Goal: Task Accomplishment & Management: Complete application form

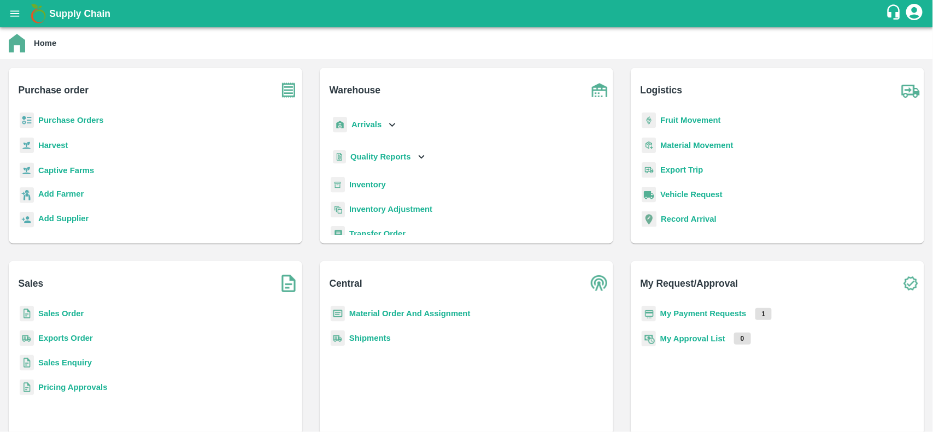
click at [78, 118] on b "Purchase Orders" at bounding box center [71, 120] width 66 height 9
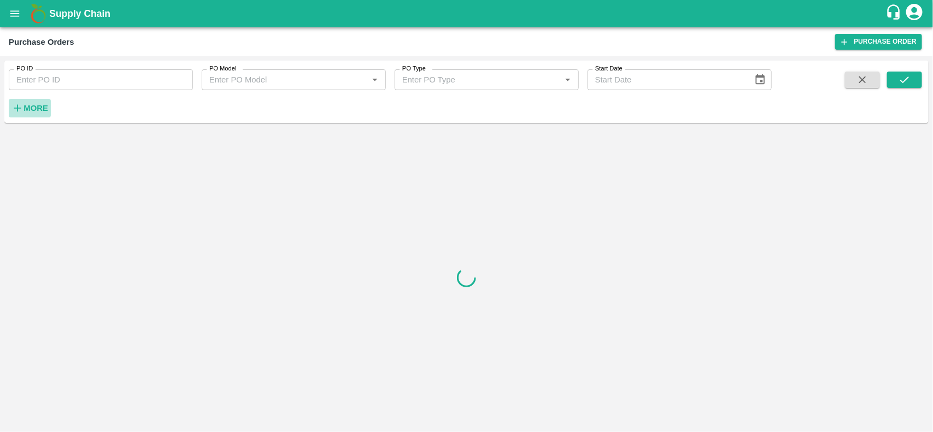
click at [27, 105] on strong "More" at bounding box center [35, 108] width 25 height 9
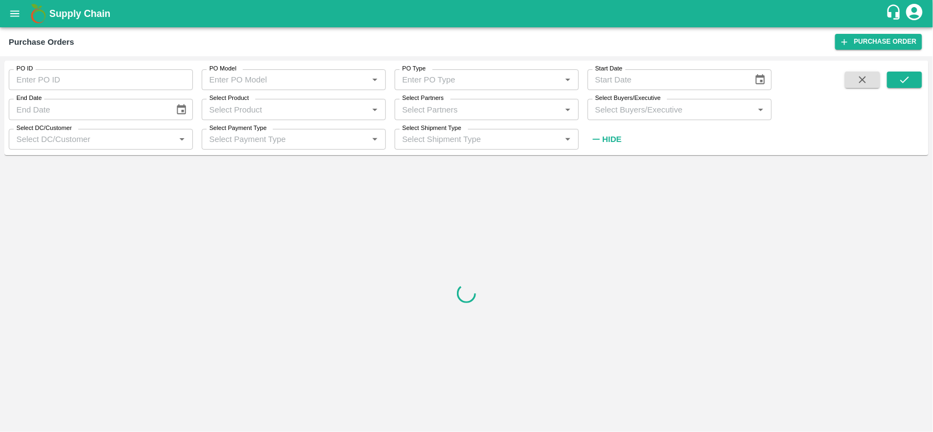
click at [602, 108] on input "Select Buyers/Executive" at bounding box center [671, 109] width 160 height 14
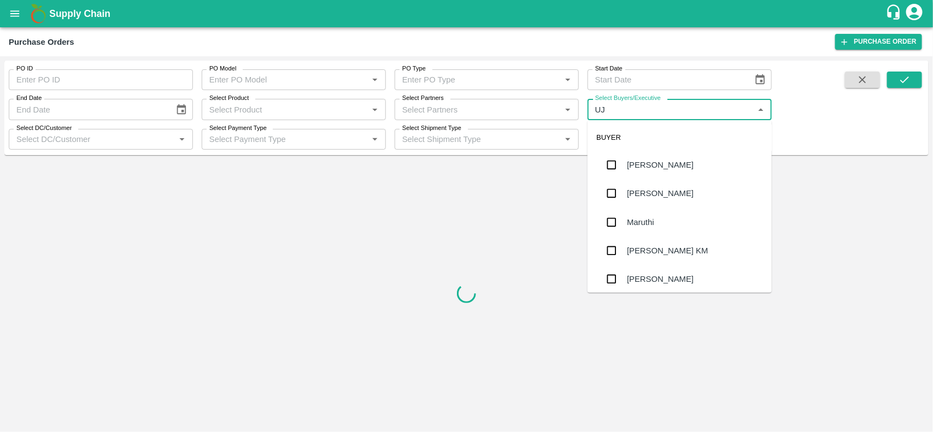
type input "UJJ"
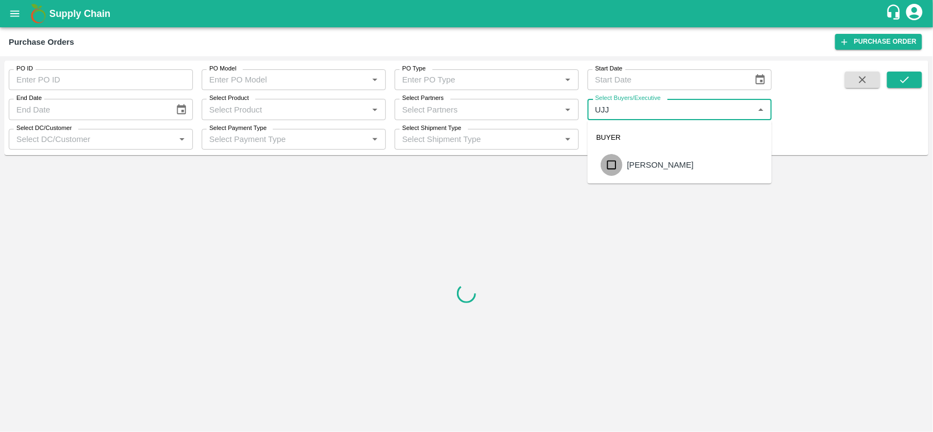
click at [613, 167] on input "checkbox" at bounding box center [612, 165] width 22 height 22
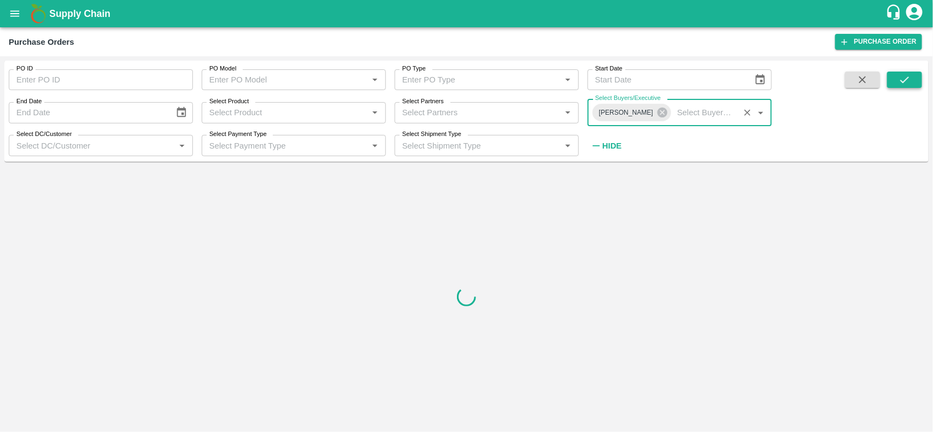
click at [896, 87] on button "submit" at bounding box center [904, 80] width 35 height 16
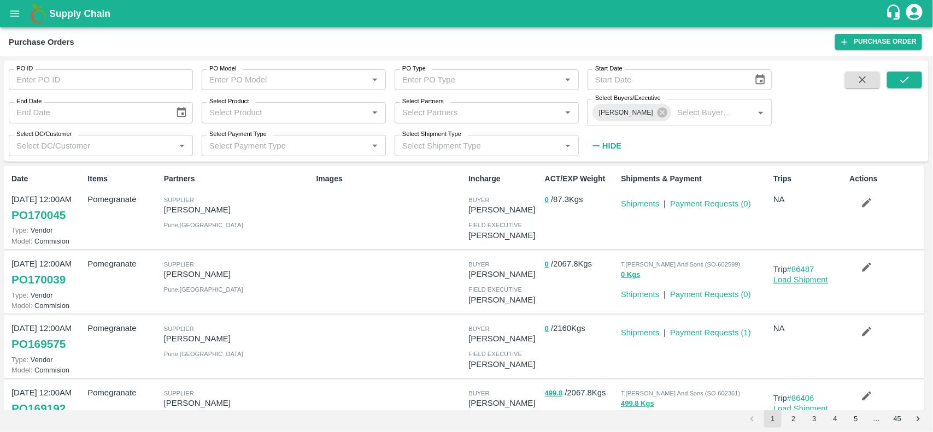
click at [792, 280] on link "Load Shipment" at bounding box center [800, 279] width 55 height 9
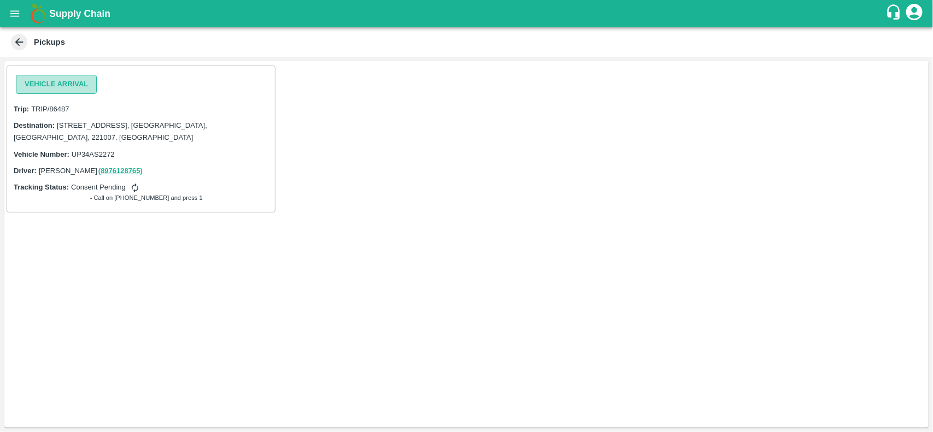
click at [42, 83] on button "Vehicle Arrival" at bounding box center [56, 84] width 81 height 19
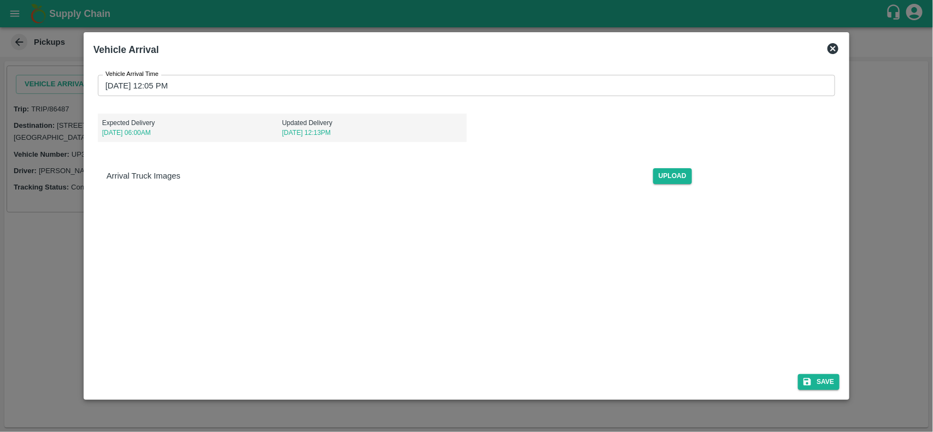
click at [252, 75] on input "[DATE] 12:05 PM" at bounding box center [463, 85] width 730 height 21
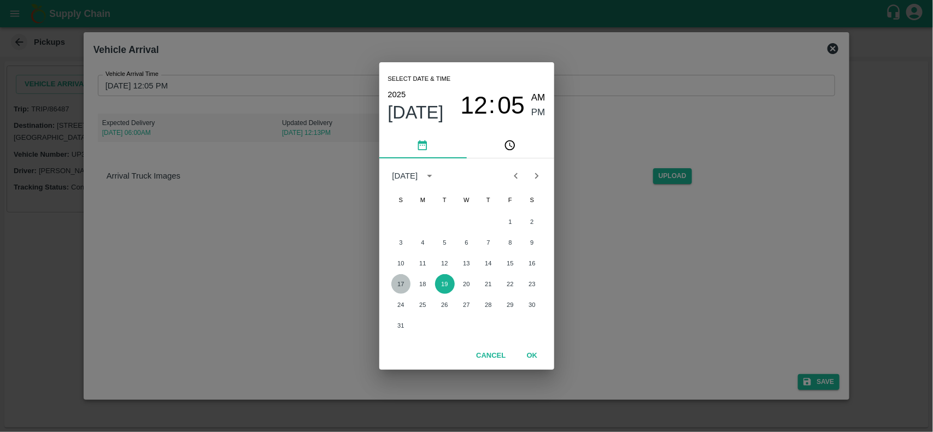
click at [402, 280] on button "17" at bounding box center [401, 284] width 20 height 20
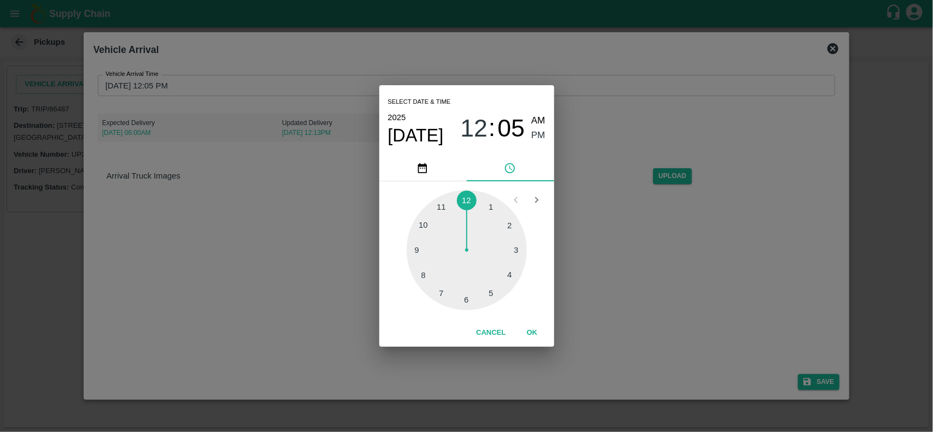
type input "[DATE] 12:05 PM"
click at [525, 328] on button "OK" at bounding box center [532, 333] width 35 height 19
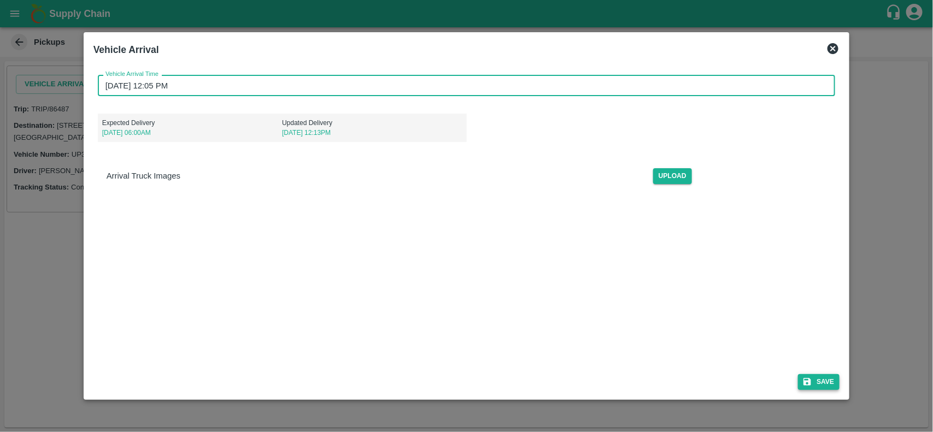
click at [825, 384] on button "Save" at bounding box center [819, 382] width 42 height 16
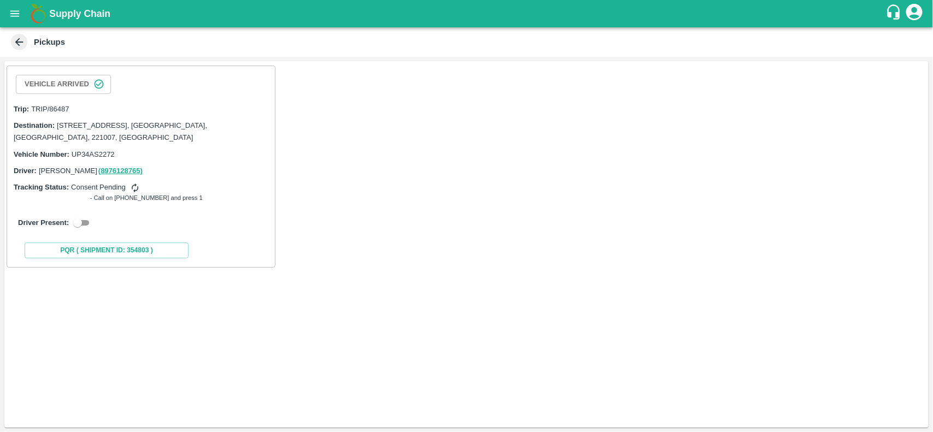
click at [82, 219] on input "checkbox" at bounding box center [77, 222] width 39 height 13
checkbox input "true"
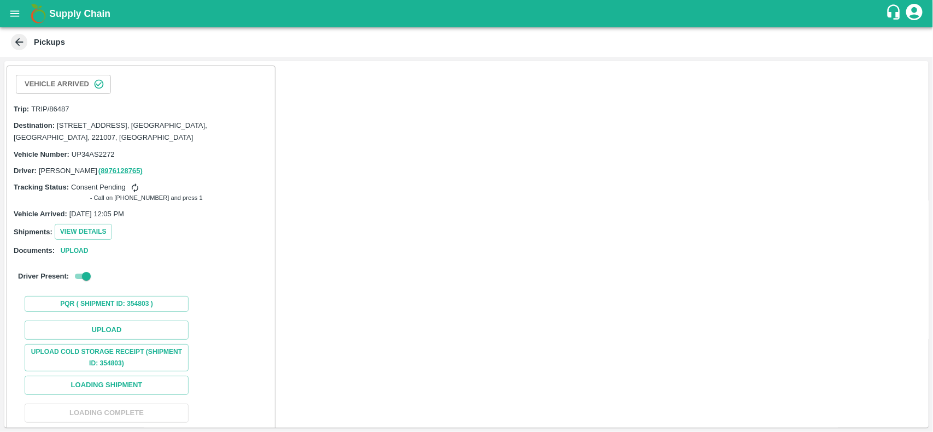
scroll to position [66, 0]
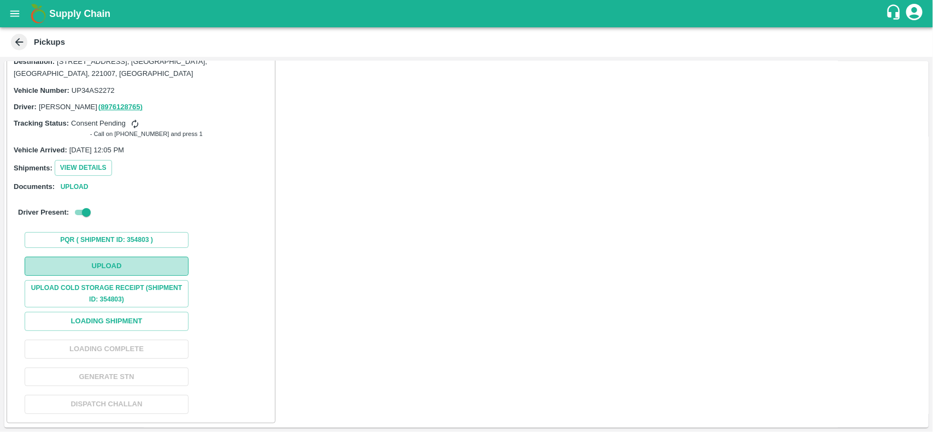
click at [119, 263] on button "Upload" at bounding box center [107, 266] width 164 height 19
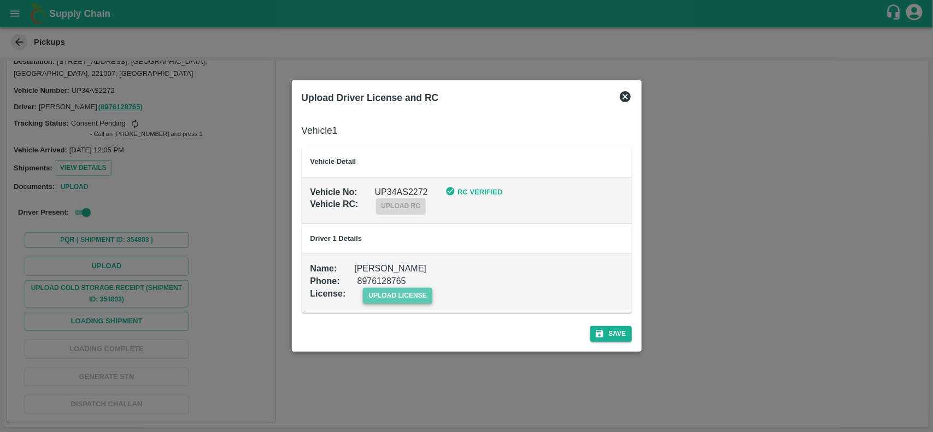
click at [405, 293] on span "upload license" at bounding box center [397, 296] width 69 height 16
click at [0, 0] on input "upload license" at bounding box center [0, 0] width 0 height 0
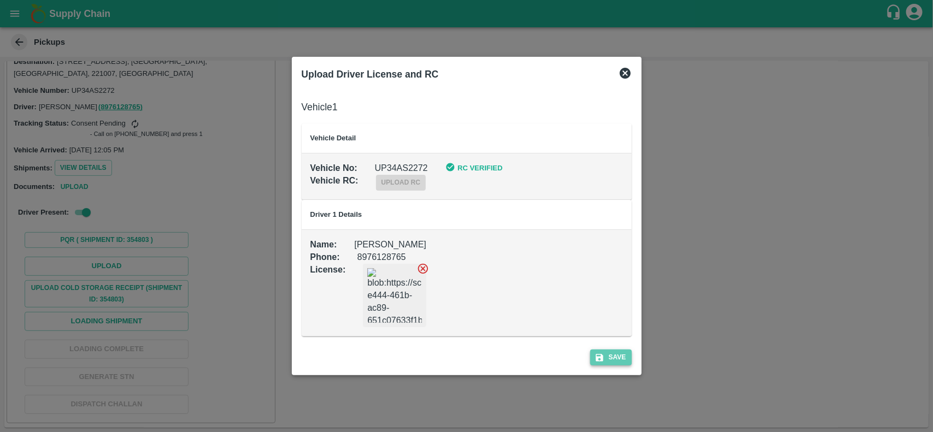
click at [613, 357] on button "Save" at bounding box center [611, 358] width 42 height 16
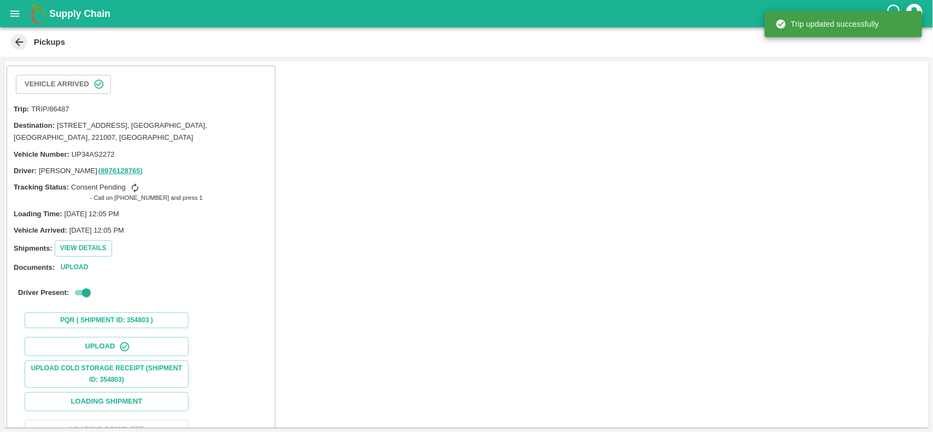
scroll to position [110, 0]
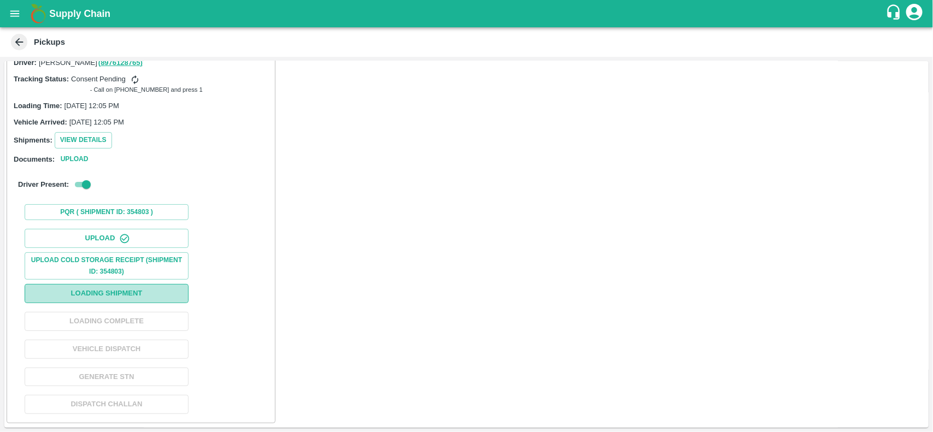
click at [124, 286] on button "Loading Shipment" at bounding box center [107, 293] width 164 height 19
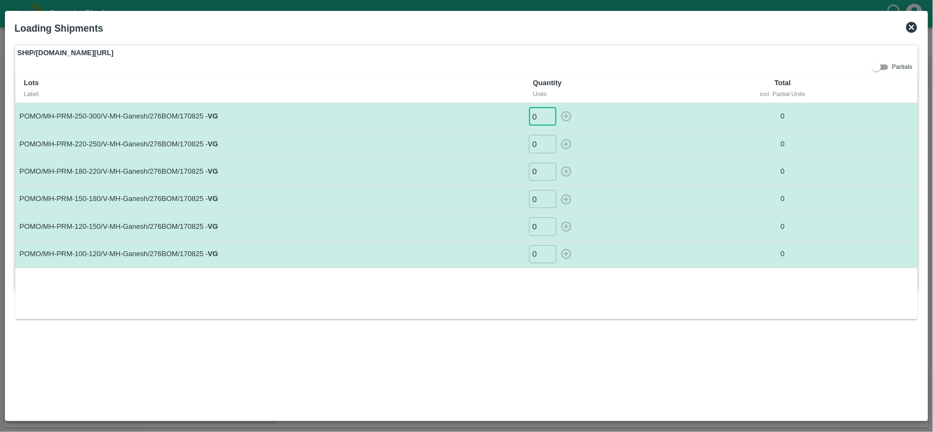
click at [539, 115] on input "0" at bounding box center [542, 117] width 27 height 18
click at [541, 256] on input "0" at bounding box center [542, 254] width 27 height 18
type input "14"
click at [557, 245] on button "button" at bounding box center [565, 254] width 17 height 18
type input "0"
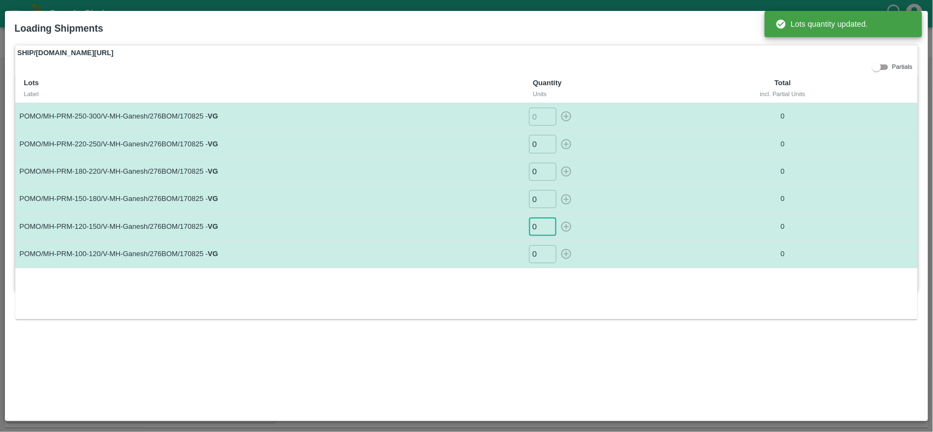
click at [539, 230] on input "0" at bounding box center [542, 226] width 27 height 18
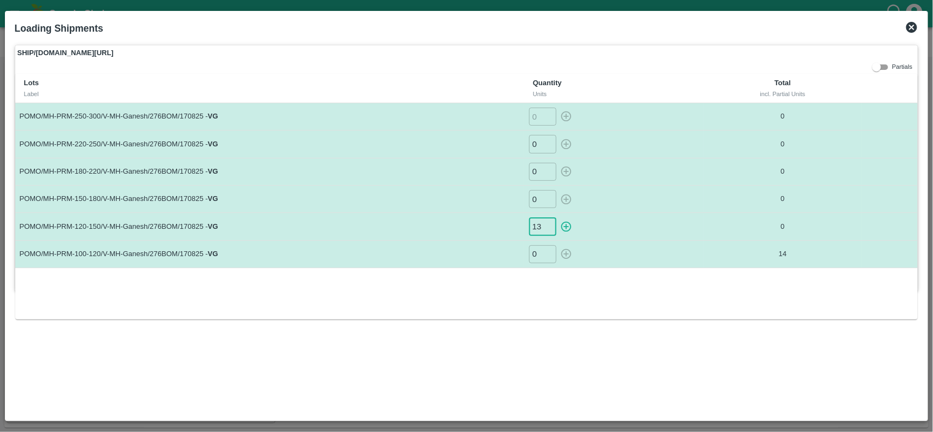
type input "13"
click at [557, 217] on button "button" at bounding box center [565, 226] width 17 height 18
type input "0"
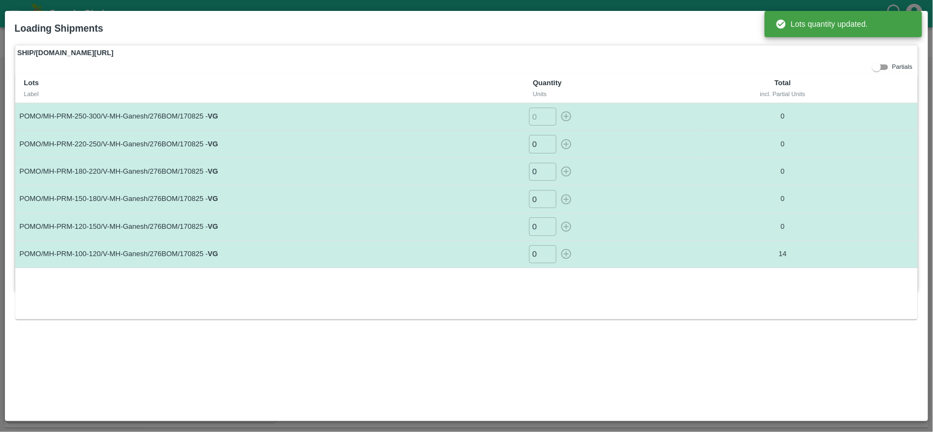
click at [539, 201] on input "0" at bounding box center [542, 199] width 27 height 18
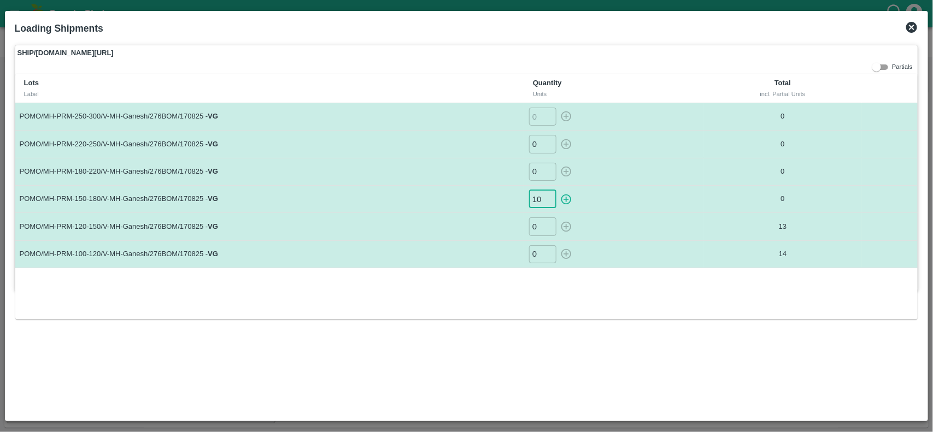
type input "10"
click at [557, 190] on button "button" at bounding box center [565, 199] width 17 height 18
type input "0"
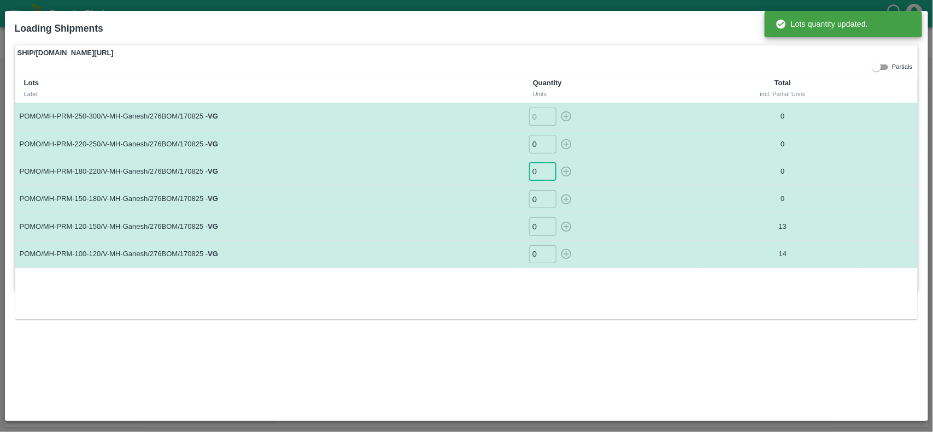
click at [541, 174] on input "0" at bounding box center [542, 172] width 27 height 18
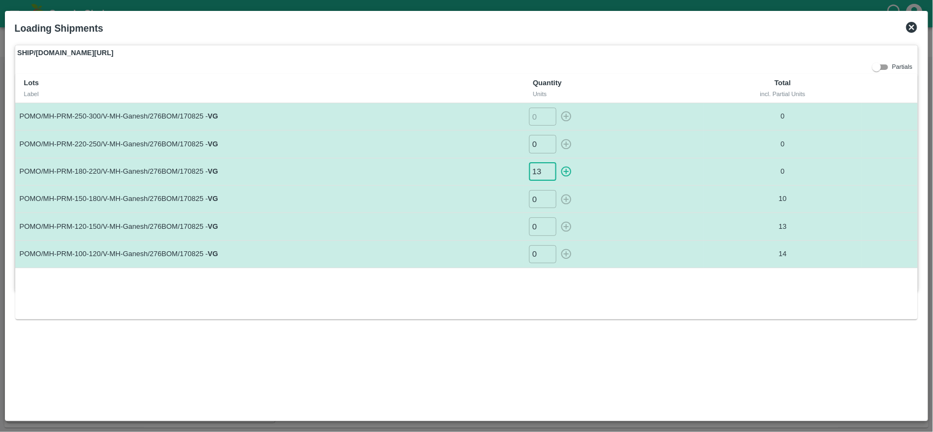
type input "13"
click at [557, 163] on button "button" at bounding box center [565, 172] width 17 height 18
type input "0"
click at [538, 144] on input "0" at bounding box center [542, 144] width 27 height 18
type input "18"
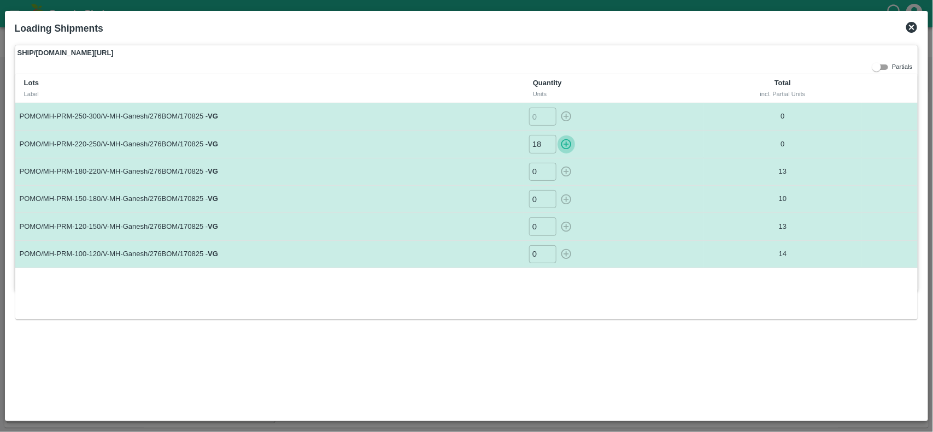
click at [557, 135] on button "button" at bounding box center [565, 144] width 17 height 18
type input "0"
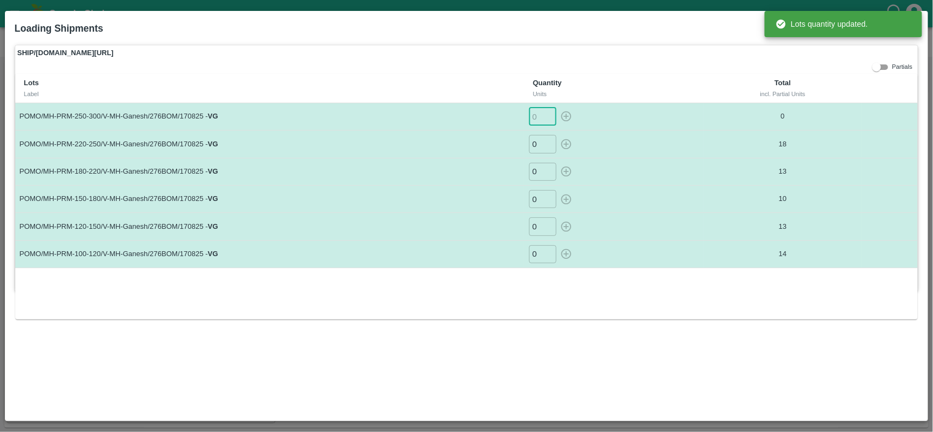
click at [539, 119] on input "number" at bounding box center [542, 117] width 27 height 18
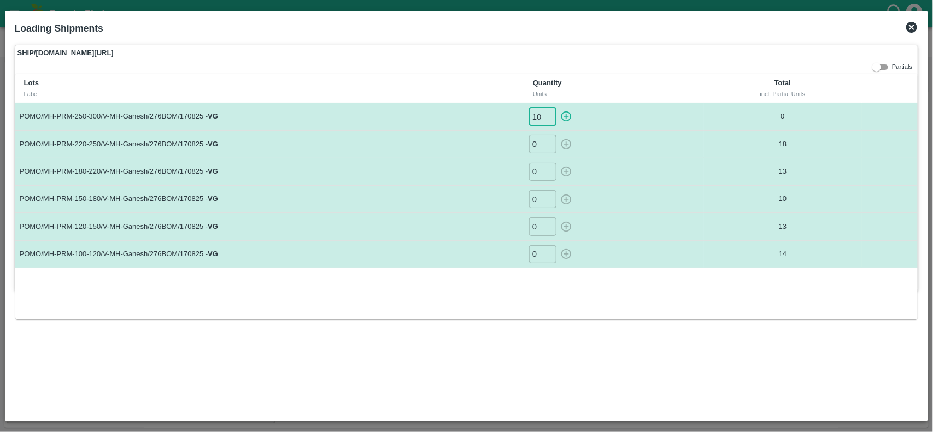
type input "10"
click at [557, 108] on button "button" at bounding box center [565, 117] width 17 height 18
type input "0"
click at [916, 26] on icon at bounding box center [911, 27] width 11 height 11
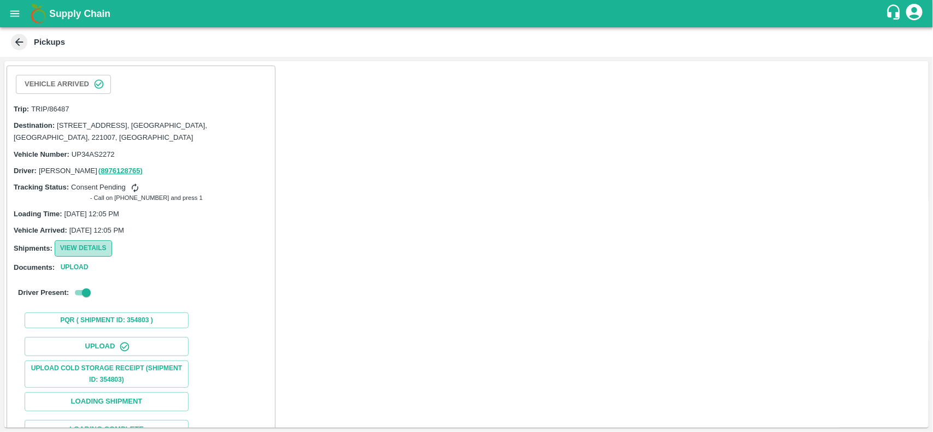
click at [88, 246] on button "View Details" at bounding box center [83, 248] width 57 height 16
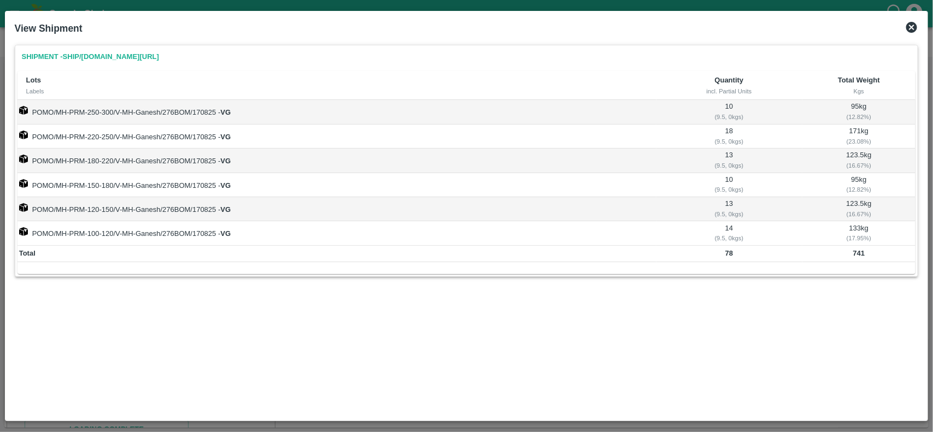
click at [910, 27] on icon at bounding box center [911, 27] width 11 height 11
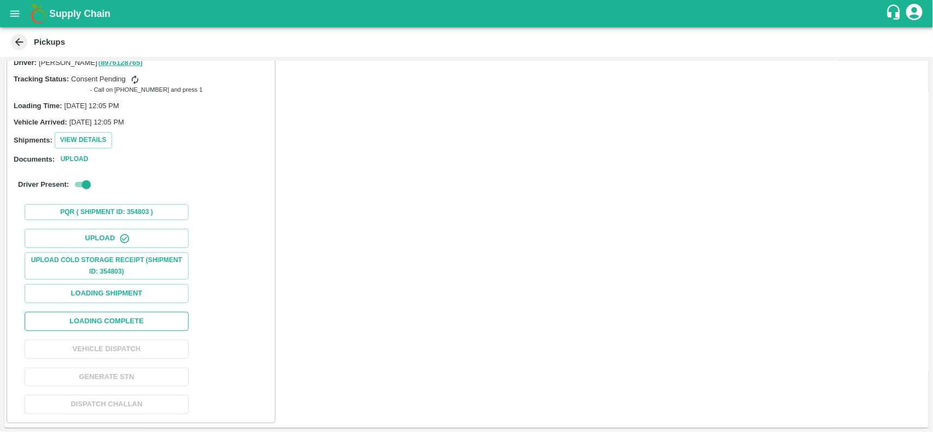
click at [127, 322] on button "Loading Complete" at bounding box center [107, 321] width 164 height 19
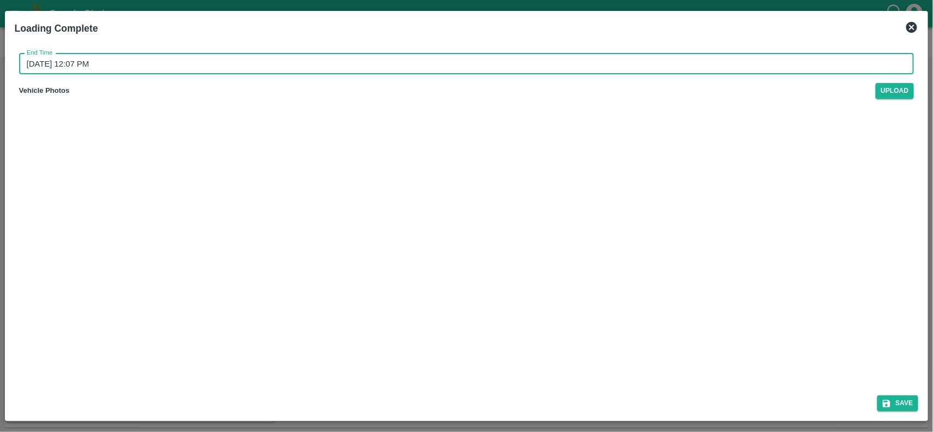
click at [124, 64] on input "19/08/2025 12:07 PM" at bounding box center [462, 64] width 887 height 21
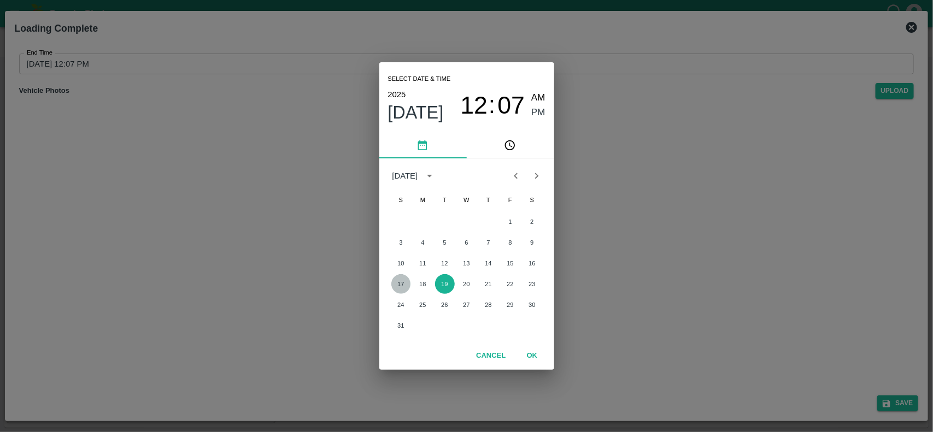
click at [398, 284] on button "17" at bounding box center [401, 284] width 20 height 20
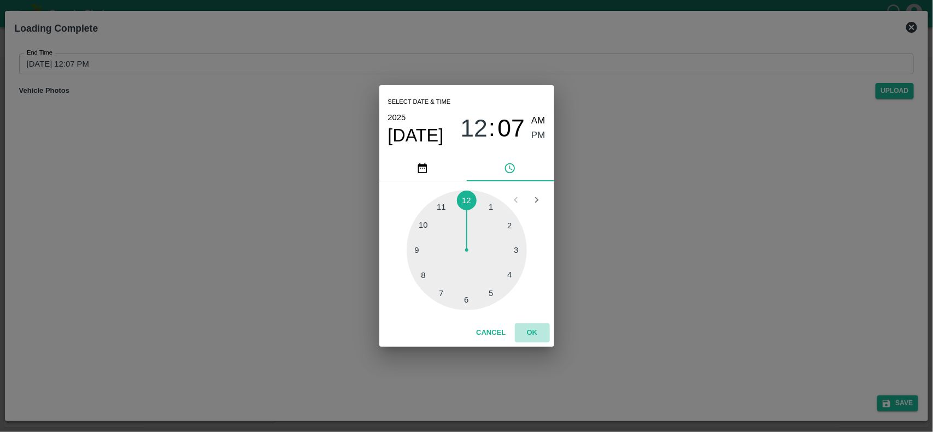
click at [529, 334] on button "OK" at bounding box center [532, 333] width 35 height 19
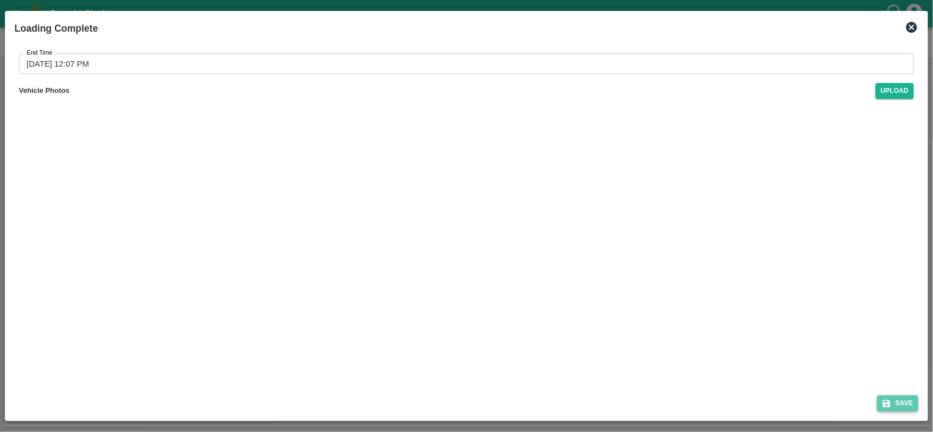
click at [900, 403] on button "Save" at bounding box center [898, 404] width 42 height 16
type input "19/08/2025 12:07 PM"
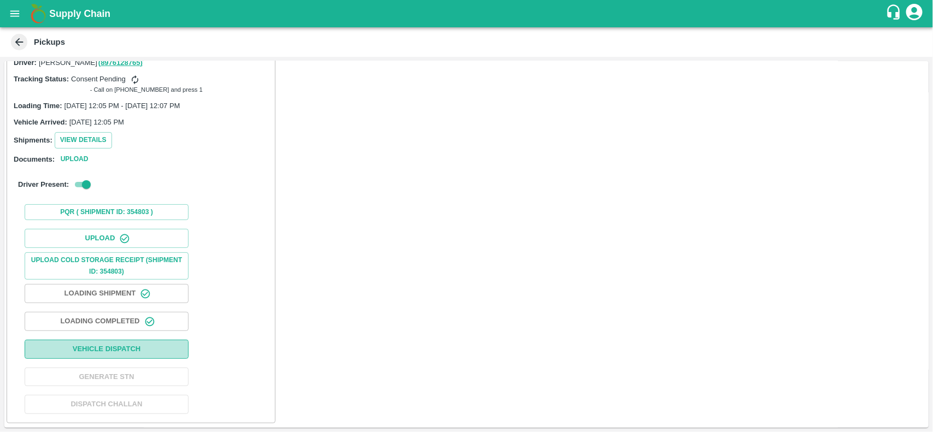
click at [142, 353] on button "Vehicle Dispatch" at bounding box center [107, 349] width 164 height 19
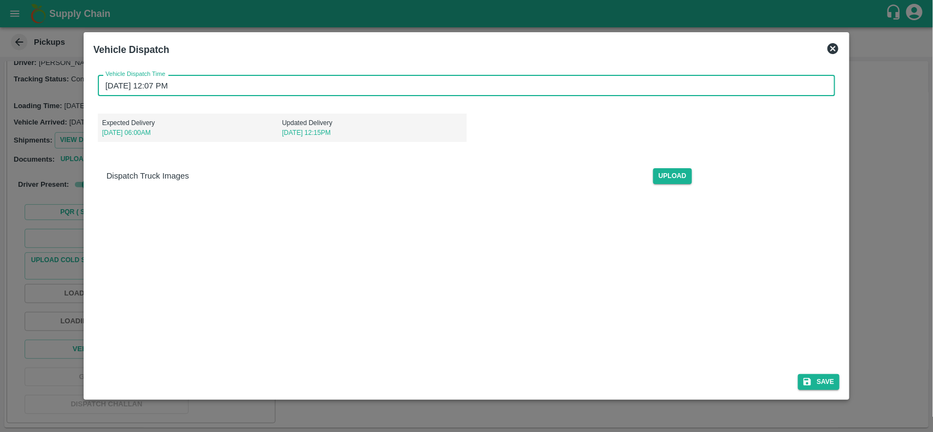
click at [214, 86] on input "19/08/2025 12:07 PM" at bounding box center [463, 85] width 730 height 21
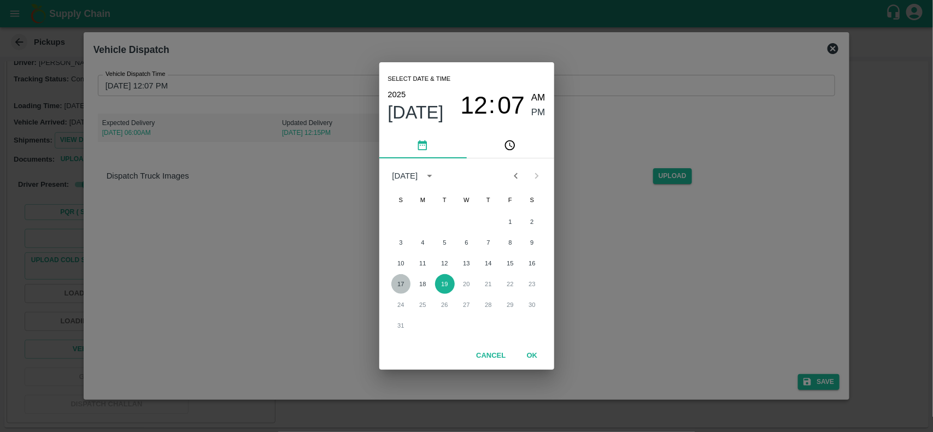
click at [403, 285] on button "17" at bounding box center [401, 284] width 20 height 20
type input "17/08/2025 12:07 PM"
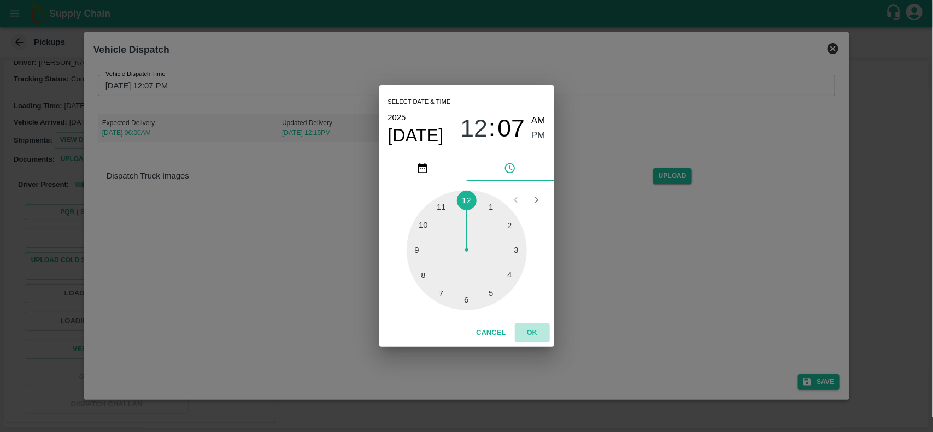
click at [539, 332] on button "OK" at bounding box center [532, 333] width 35 height 19
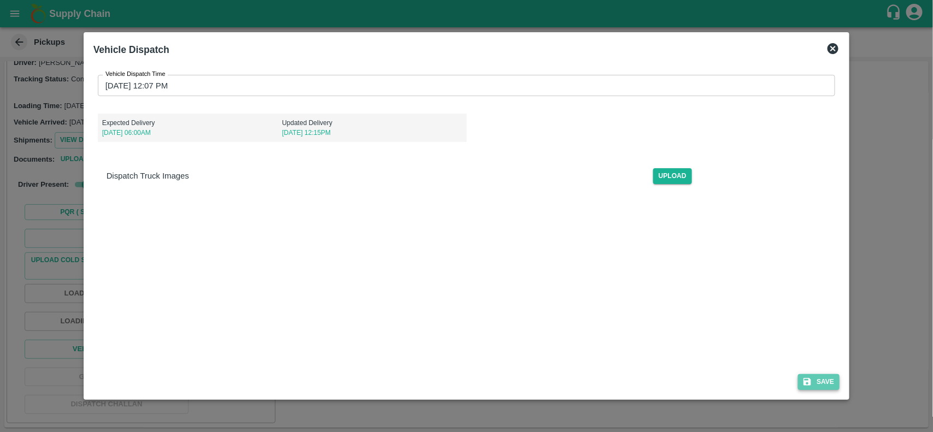
click at [809, 381] on icon "submit" at bounding box center [808, 382] width 8 height 8
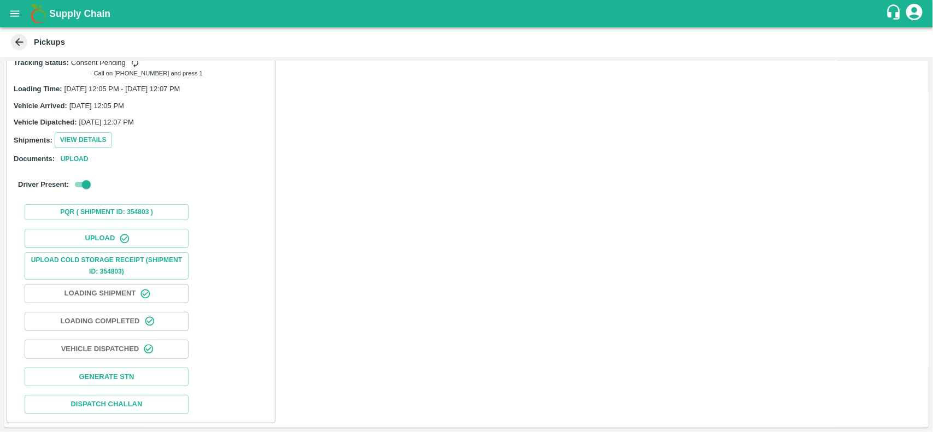
scroll to position [0, 0]
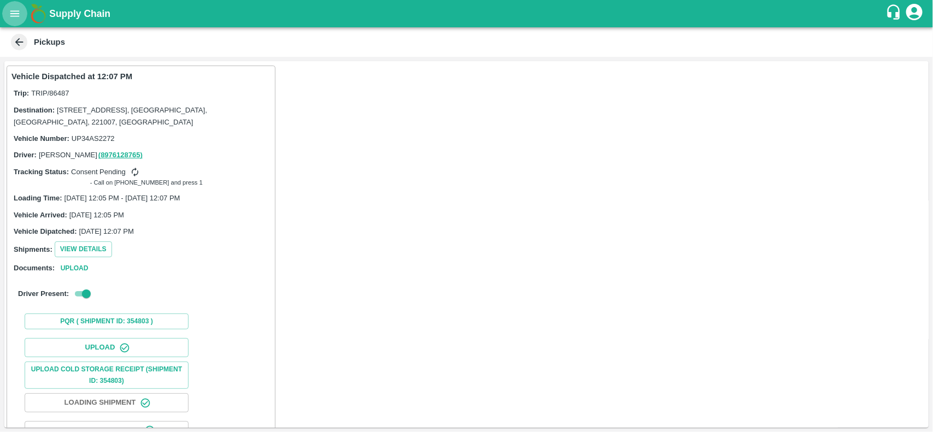
click at [12, 15] on icon "open drawer" at bounding box center [14, 13] width 9 height 6
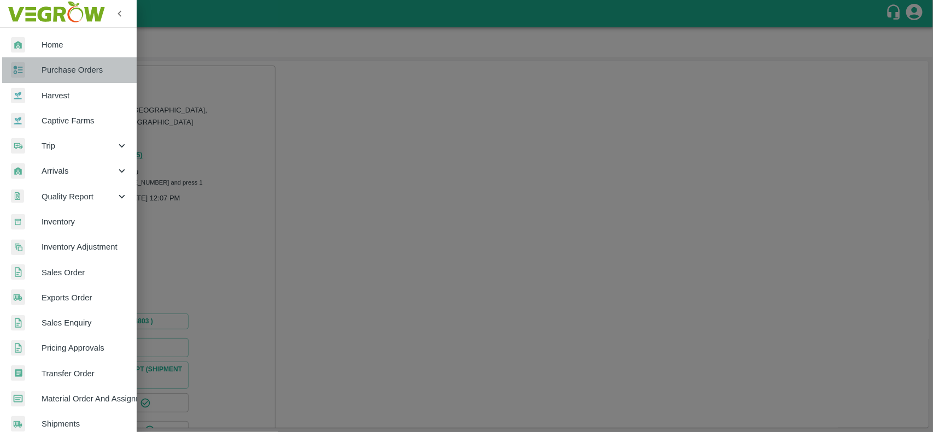
click at [75, 70] on span "Purchase Orders" at bounding box center [85, 70] width 86 height 12
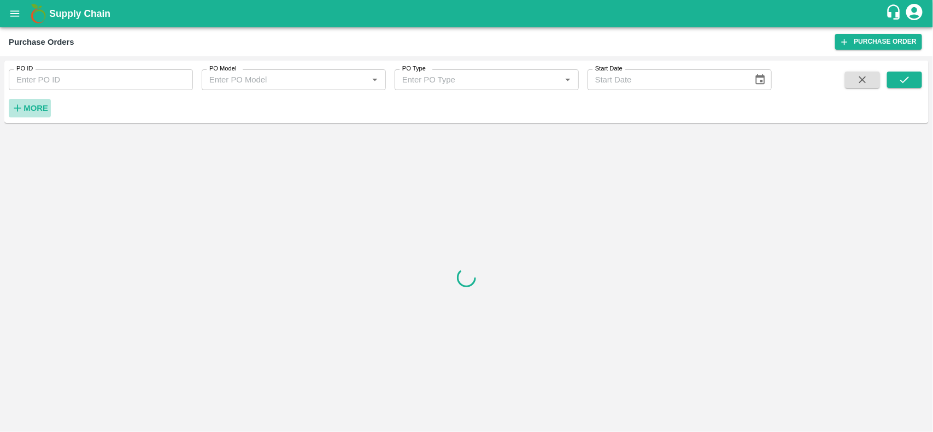
click at [41, 107] on strong "More" at bounding box center [35, 108] width 25 height 9
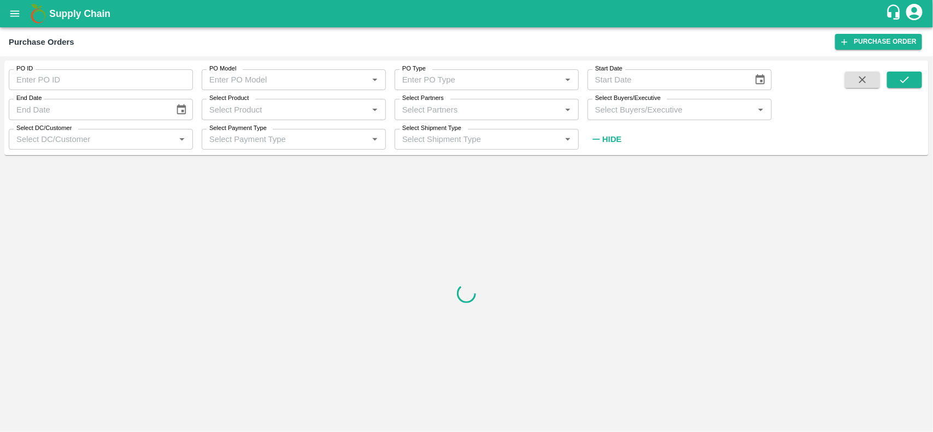
click at [689, 116] on div "Select Buyers/Executive   *" at bounding box center [679, 109] width 184 height 21
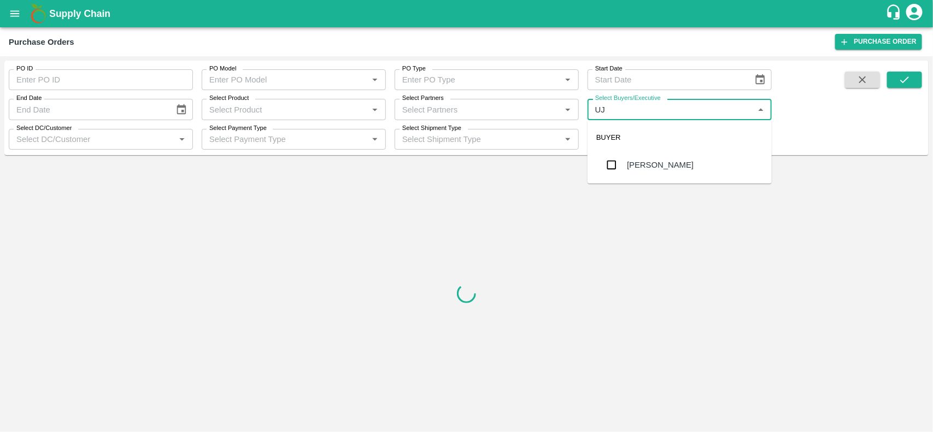
type input "UJJ"
click at [613, 165] on input "checkbox" at bounding box center [612, 165] width 22 height 22
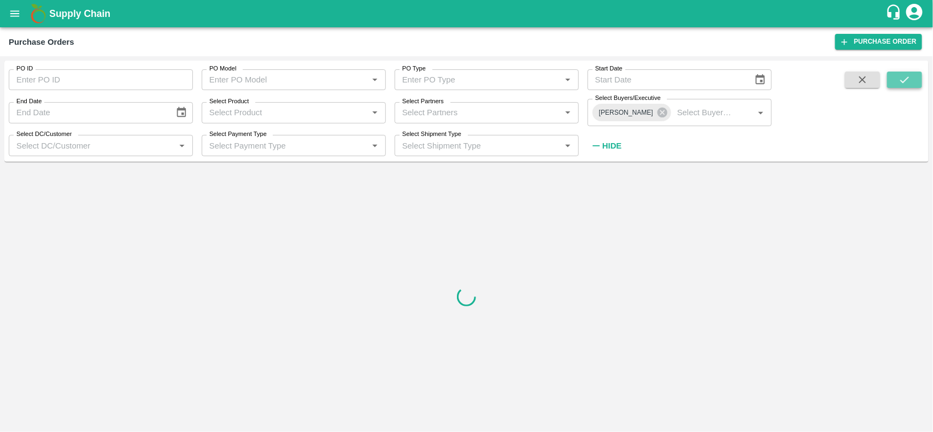
click at [889, 80] on button "submit" at bounding box center [904, 80] width 35 height 16
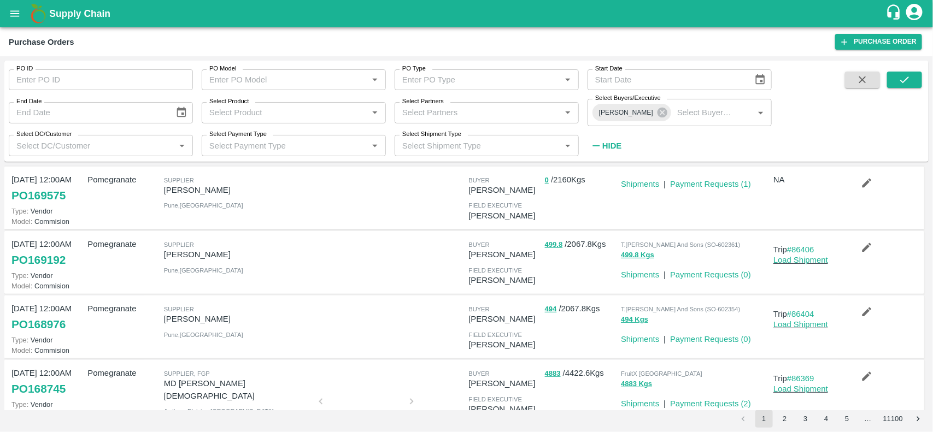
scroll to position [148, 0]
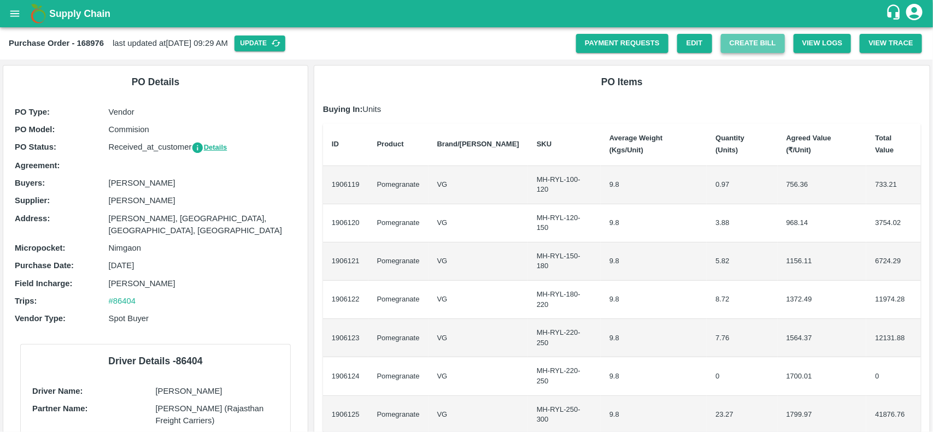
click at [752, 37] on button "Create Bill" at bounding box center [753, 43] width 64 height 19
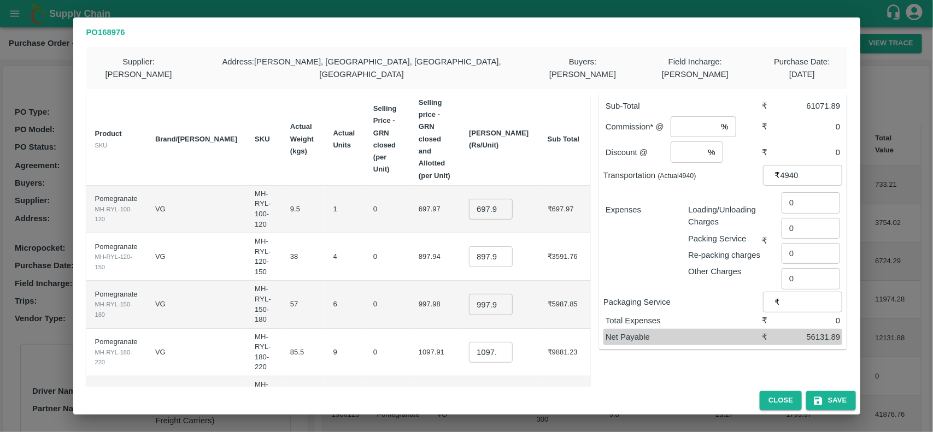
click at [325, 233] on td "4" at bounding box center [345, 257] width 40 height 48
click at [507, 199] on input "697.965" at bounding box center [491, 209] width 44 height 21
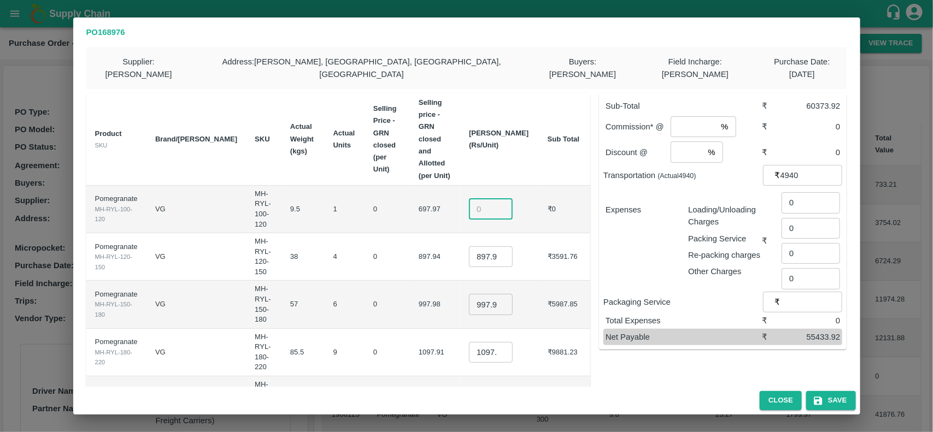
scroll to position [0, 0]
type input "800"
type input "1000"
type input "1100"
type input "1200"
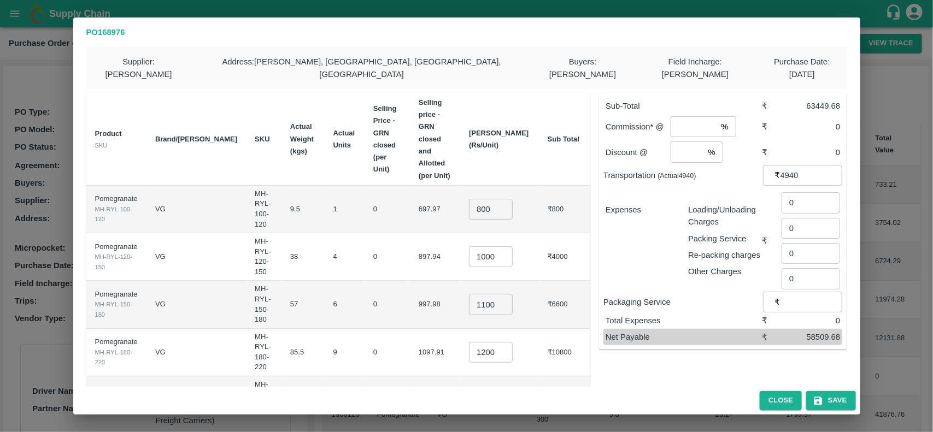
type input "1250"
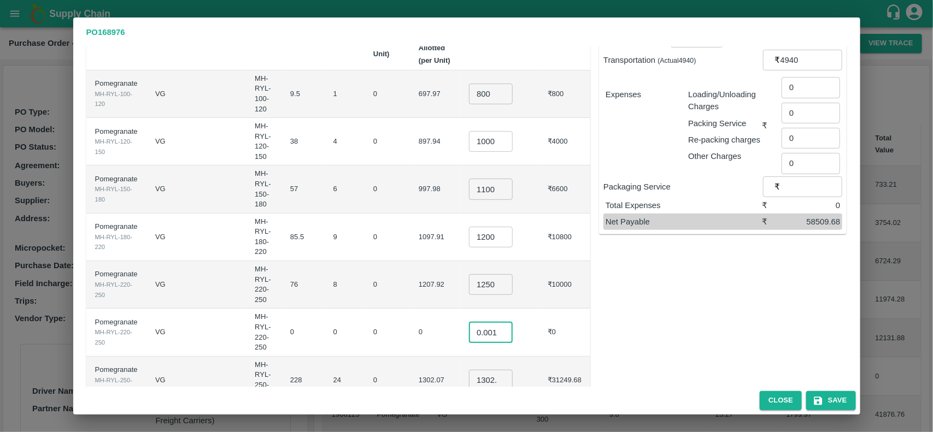
type input "0.001"
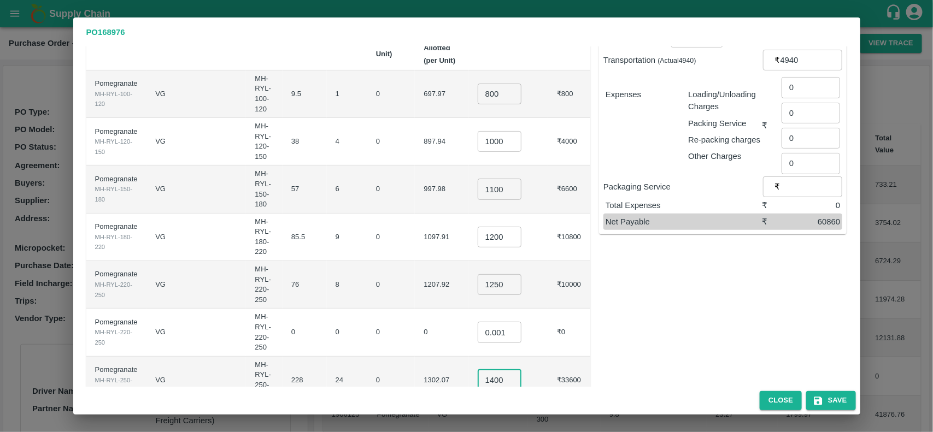
type input "1400"
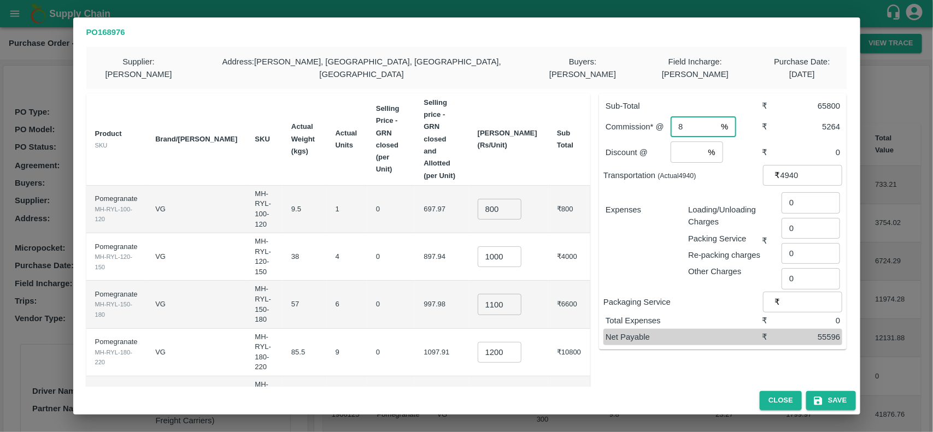
type input "8"
type input "2"
type input "208"
click at [695, 358] on div "Sub-Total ₹ 65800 Commission* @ 8 % ​ ₹ 5264 Discount @ 2 % ​ ₹ 1316 Transporta…" at bounding box center [718, 312] width 256 height 454
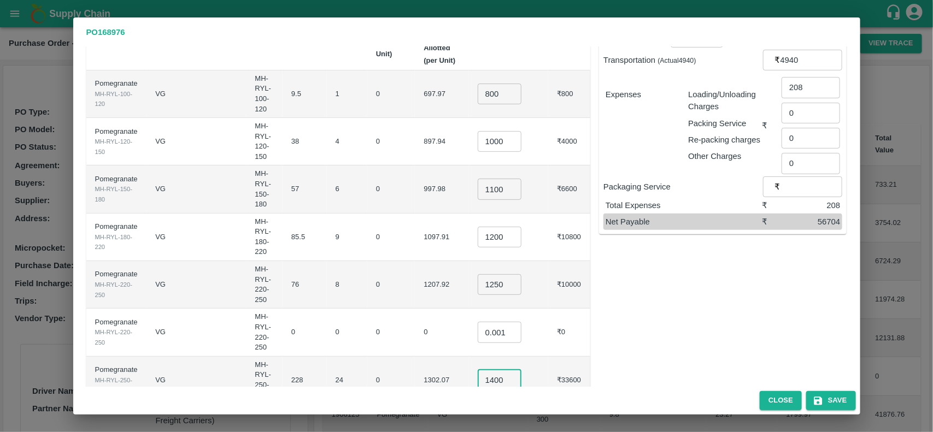
click at [514, 370] on input "1400" at bounding box center [500, 380] width 44 height 21
click at [627, 302] on div "Sub-Total ₹ 66040 Commission* @ 8 % ​ ₹ 5283.2 Discount @ 2 % ​ ₹ 1320.8 Transp…" at bounding box center [718, 196] width 256 height 454
click at [517, 370] on input "1410" at bounding box center [500, 380] width 44 height 21
click at [643, 305] on div "Sub-Total ₹ 65920 Commission* @ 8 % ​ ₹ 5273.6 Discount @ 2 % ​ ₹ 1318.4 Transp…" at bounding box center [718, 196] width 256 height 454
click at [519, 370] on input "1405" at bounding box center [500, 380] width 44 height 21
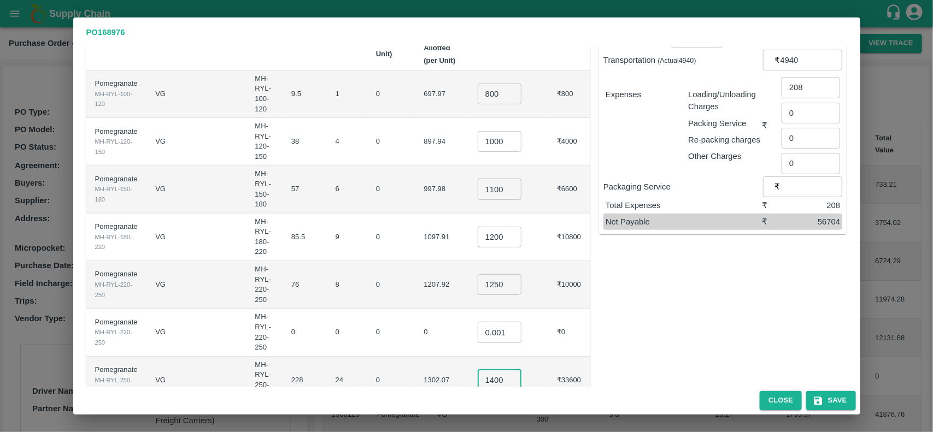
type input "1400"
click at [518, 274] on input "1250" at bounding box center [500, 284] width 44 height 21
click at [648, 278] on div "Sub-Total ₹ 65840 Commission* @ 8 % ​ ₹ 5267.2 Discount @ 2 % ​ ₹ 1316.8 Transp…" at bounding box center [718, 196] width 256 height 454
click at [516, 274] on input "1255" at bounding box center [500, 284] width 44 height 21
click at [636, 285] on div "Sub-Total ₹ 65880 Commission* @ 8 % ​ ₹ 5270.4 Discount @ 2 % ​ ₹ 1317.6 Transp…" at bounding box center [718, 196] width 256 height 454
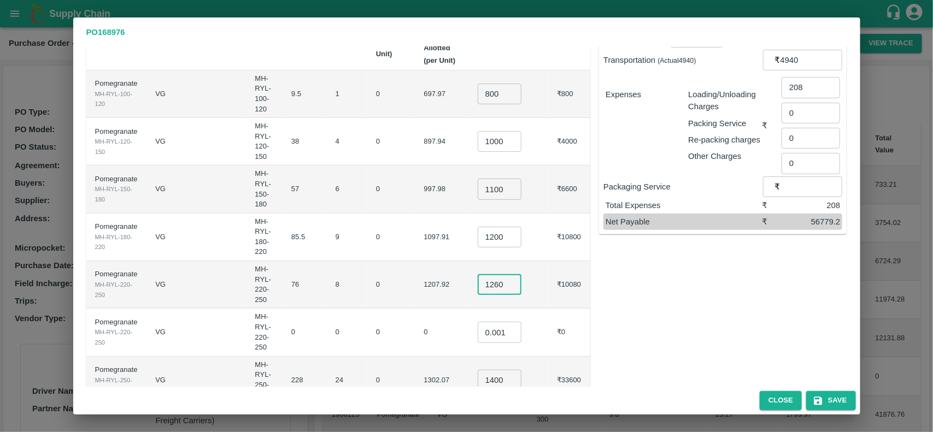
click at [513, 274] on input "1260" at bounding box center [500, 284] width 44 height 21
type input "1250"
click at [513, 227] on input "1200" at bounding box center [500, 237] width 44 height 21
type input "1200"
click at [515, 274] on input "1250" at bounding box center [500, 284] width 44 height 21
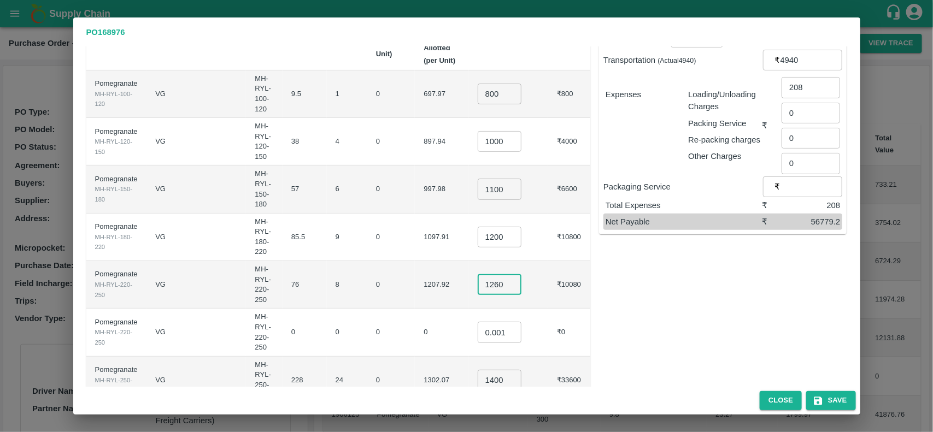
type input "1260"
click at [656, 255] on div "Sub-Total ₹ 65880 Commission* @ 8 % ​ ₹ 5270.4 Discount @ 2 % ​ ₹ 1317.6 Transp…" at bounding box center [718, 196] width 256 height 454
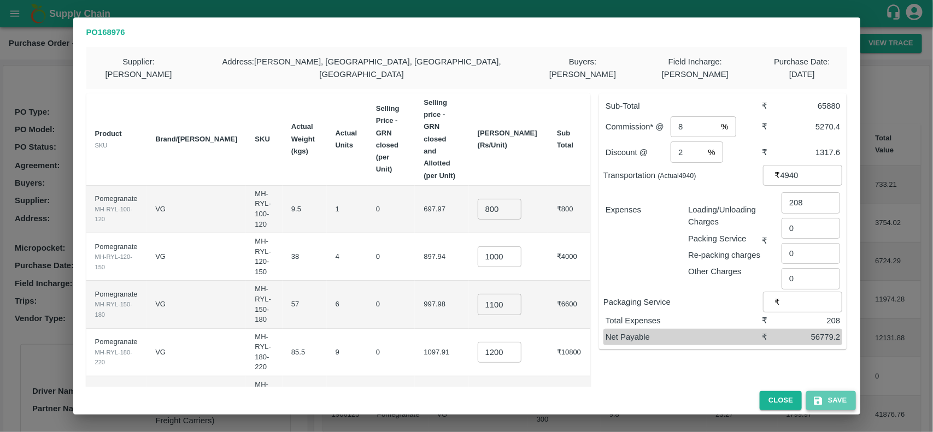
click at [827, 397] on button "Save" at bounding box center [830, 400] width 49 height 19
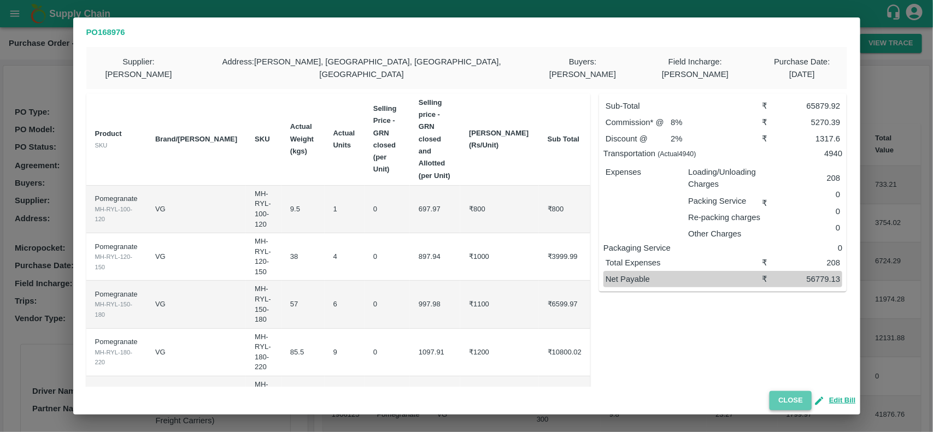
click at [794, 399] on button "Close" at bounding box center [790, 400] width 42 height 19
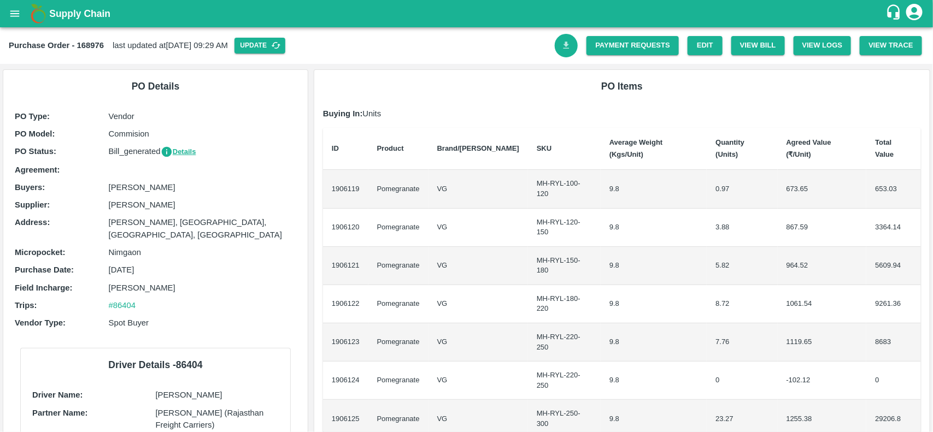
click at [564, 52] on link "Download Bill" at bounding box center [566, 45] width 23 height 23
click at [640, 42] on link "Payment Requests" at bounding box center [632, 45] width 92 height 19
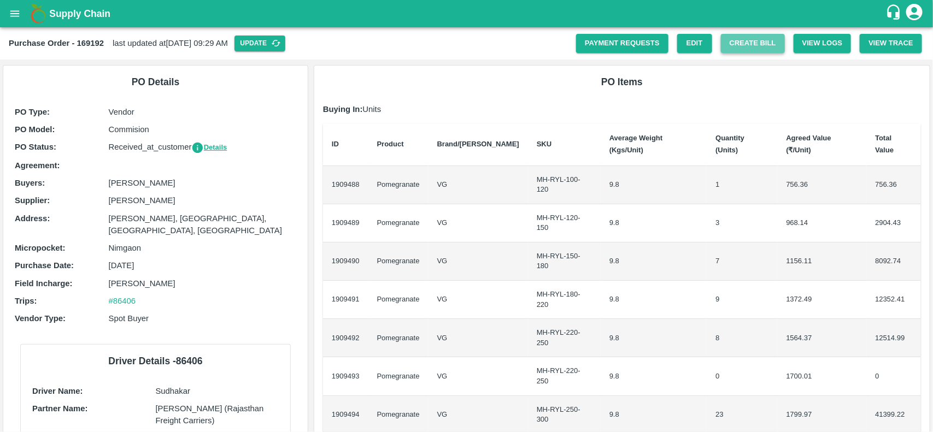
click at [752, 47] on button "Create Bill" at bounding box center [753, 43] width 64 height 19
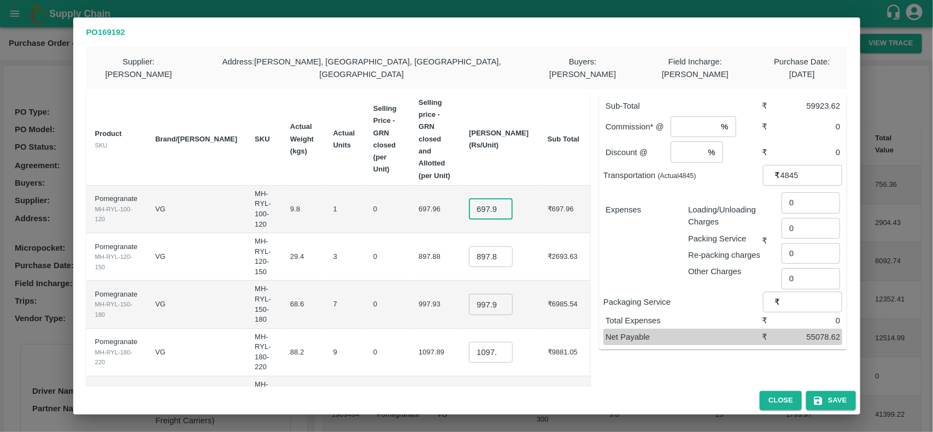
click at [503, 199] on input "697.956" at bounding box center [491, 209] width 44 height 21
type input "800"
type input "1000"
type input "1100"
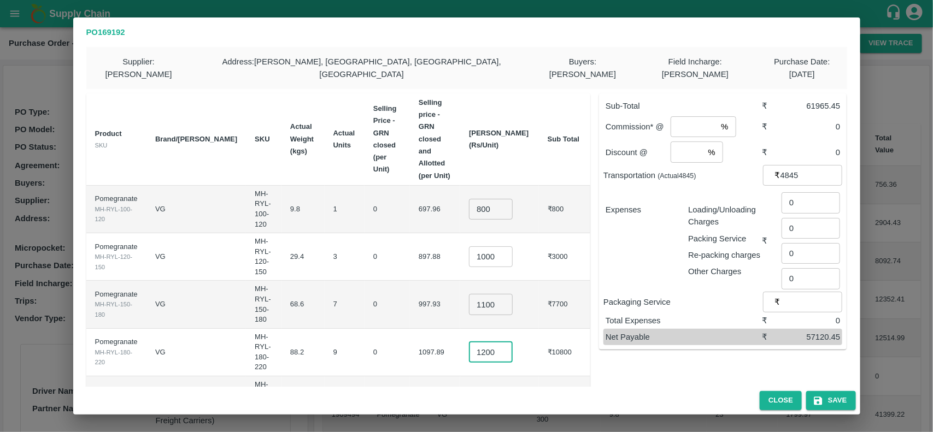
type input "1200"
type input "1250"
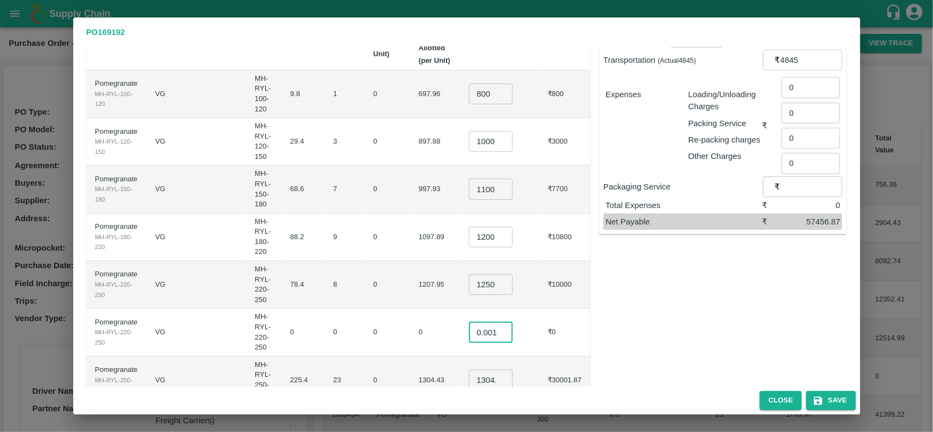
type input "0.001"
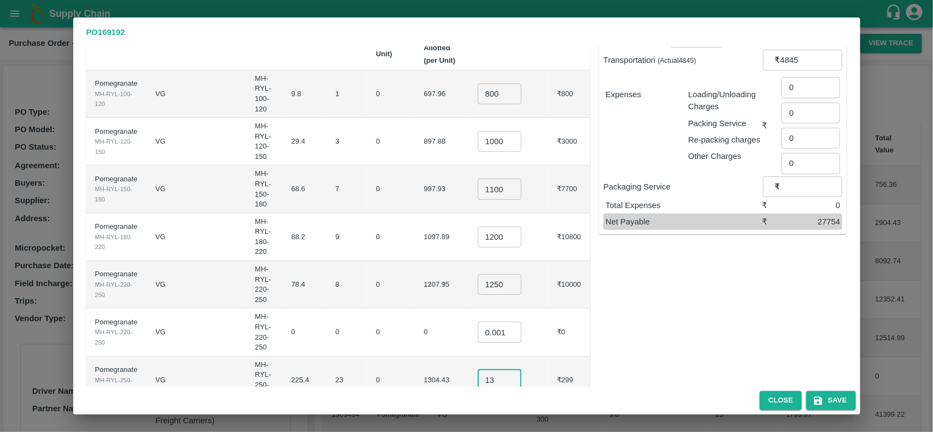
type input "1"
type input "1400"
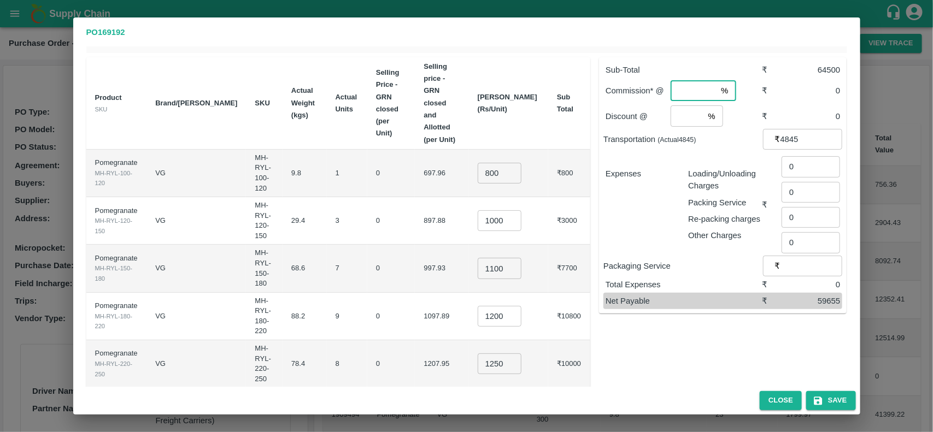
scroll to position [7, 0]
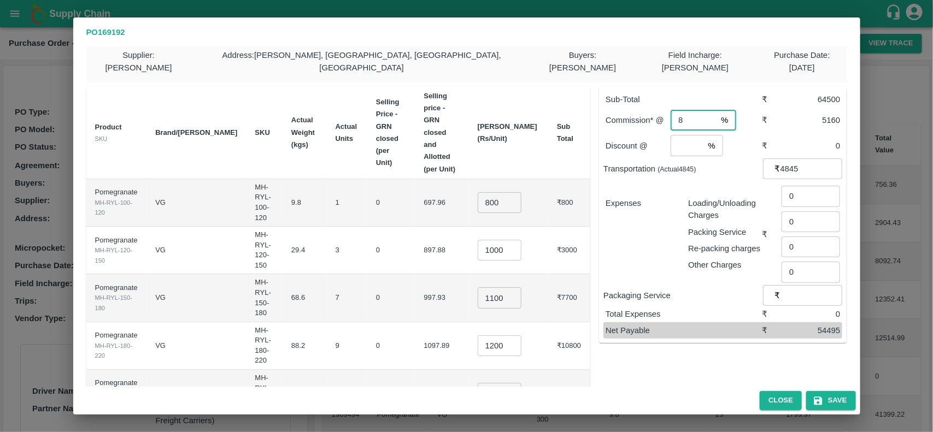
type input "8"
type input "2"
type input "204"
click at [689, 365] on div "Sub-Total ₹ 64500 Commission* @ 8 % ​ ₹ 5160 Discount @ 2 % ​ ₹ 1290 Transporta…" at bounding box center [718, 305] width 256 height 454
click at [514, 336] on input "1200" at bounding box center [500, 346] width 44 height 21
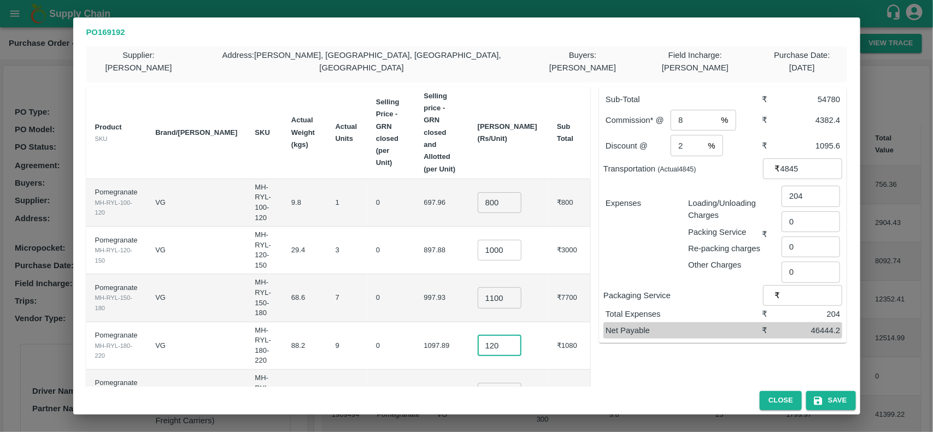
type input "1200"
click at [591, 357] on div "Sub-Total ₹ 64500 Commission* @ 8 % ​ ₹ 5160 Discount @ 2 % ​ ₹ 1290 Transporta…" at bounding box center [718, 305] width 256 height 454
click at [514, 287] on input "1100" at bounding box center [500, 297] width 44 height 21
type input "1120"
click at [638, 351] on div "Sub-Total ₹ 64640 Commission* @ 8 % ​ ₹ 5171.2 Discount @ 2 % ​ ₹ 1292.8 Transp…" at bounding box center [718, 305] width 256 height 454
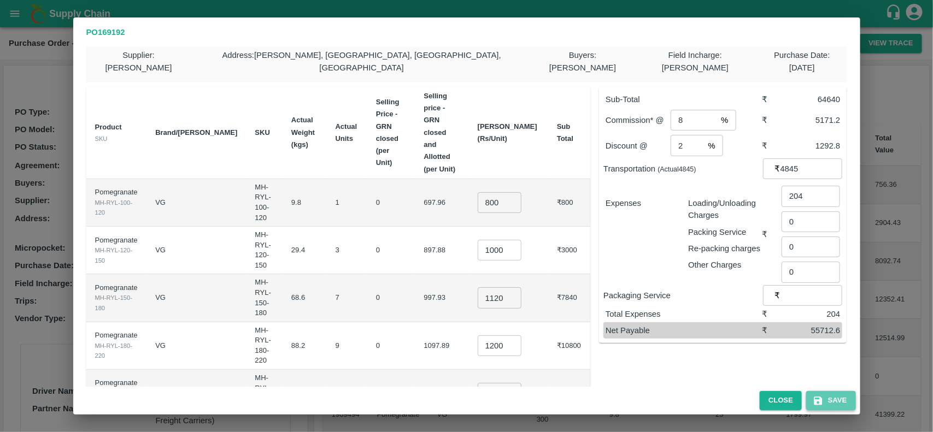
click at [832, 400] on button "Save" at bounding box center [830, 400] width 49 height 19
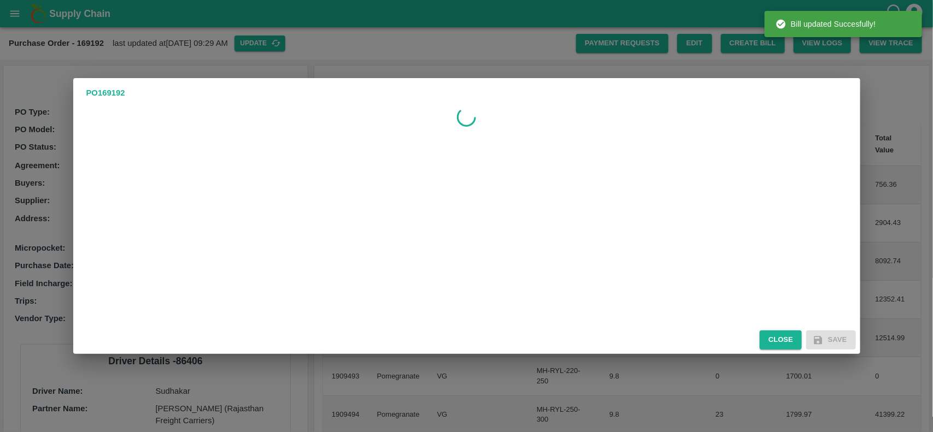
scroll to position [0, 0]
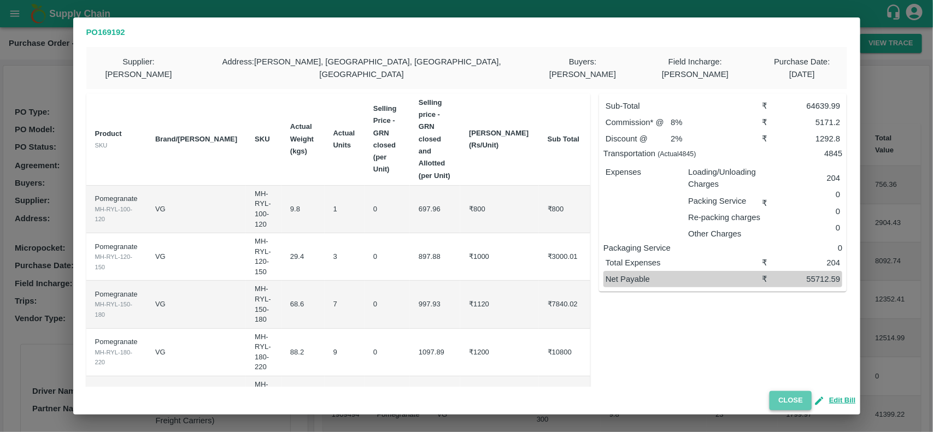
click at [787, 400] on button "Close" at bounding box center [790, 400] width 42 height 19
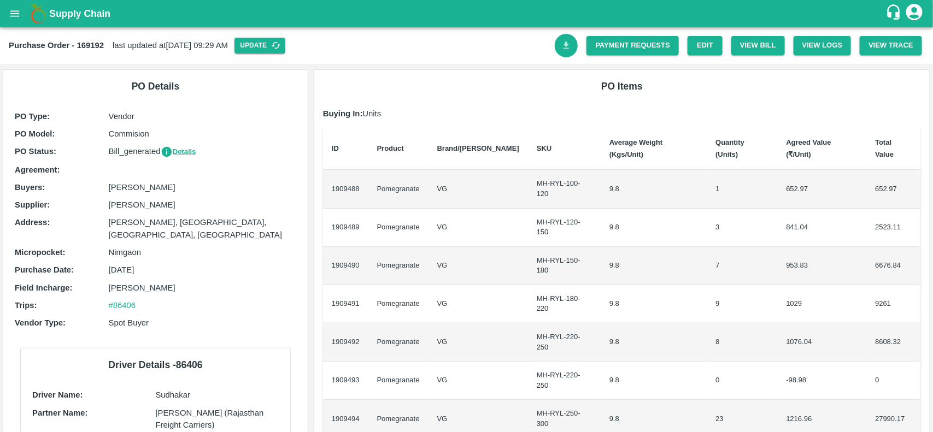
click at [564, 47] on icon "Download Bill" at bounding box center [566, 45] width 10 height 10
click at [611, 43] on link "Payment Requests" at bounding box center [632, 45] width 92 height 19
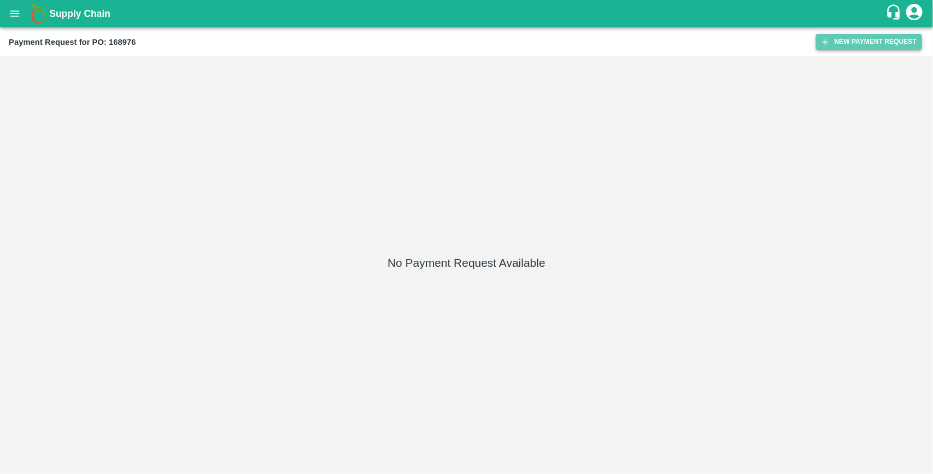
click at [848, 42] on button "New Payment Request" at bounding box center [869, 42] width 106 height 16
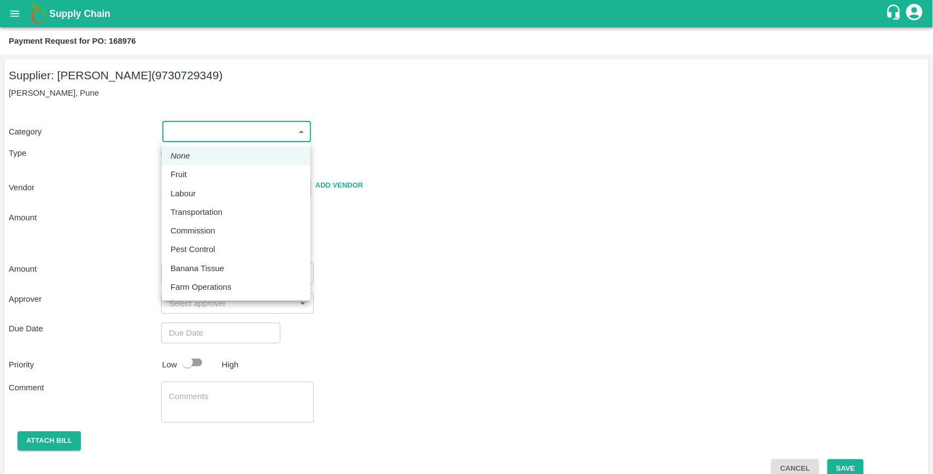
click at [224, 132] on body "Supply Chain Payment Request for PO: 168976 Supplier: [PERSON_NAME] (9730729349…" at bounding box center [466, 237] width 933 height 474
click at [195, 177] on div "Fruit" at bounding box center [235, 174] width 131 height 12
type input "1"
type input "[PERSON_NAME] - 9730729349(Supplier)"
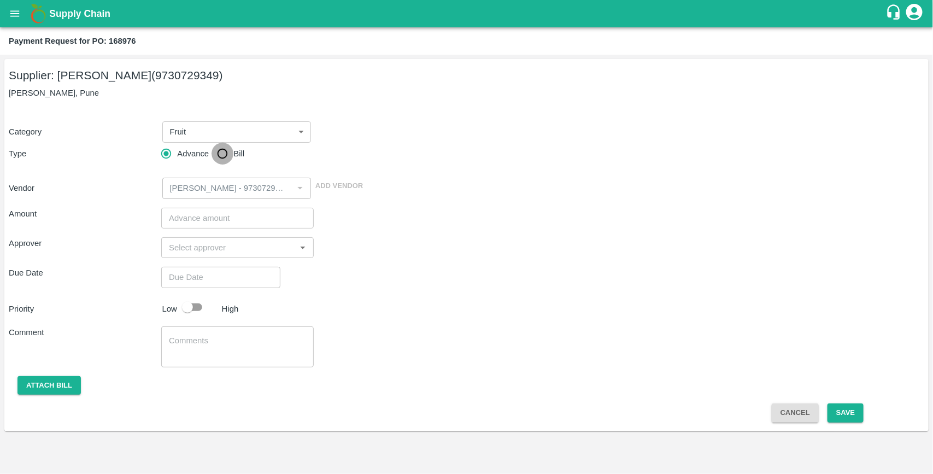
click at [220, 154] on input "Bill" at bounding box center [222, 154] width 22 height 22
radio input "true"
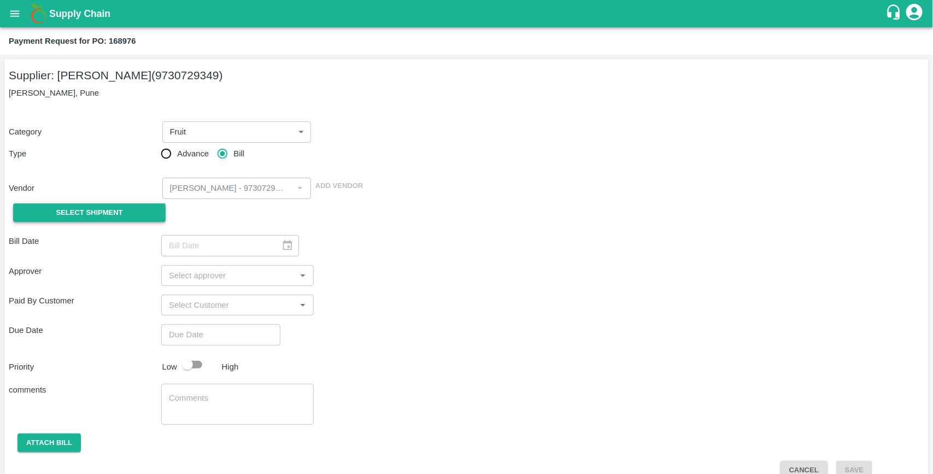
click at [139, 209] on button "Select Shipment" at bounding box center [89, 212] width 152 height 19
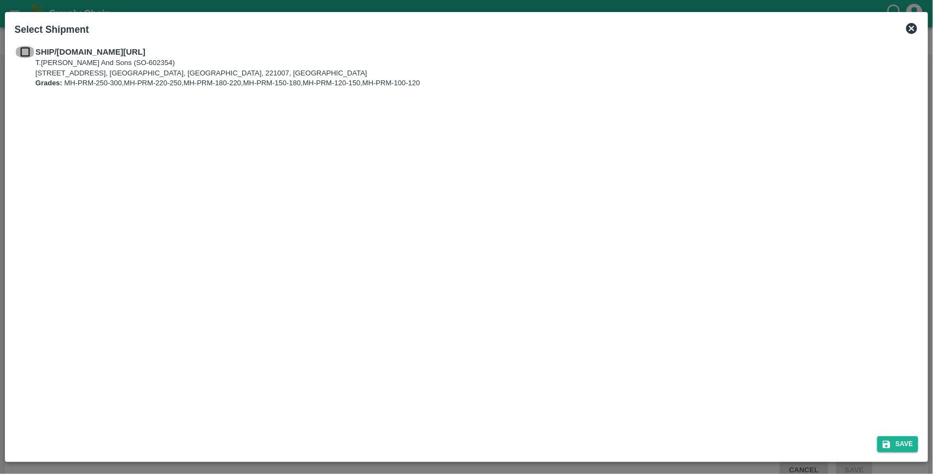
click at [28, 55] on input "checkbox" at bounding box center [25, 52] width 21 height 12
checkbox input "true"
click at [898, 438] on button "Save" at bounding box center [898, 444] width 42 height 16
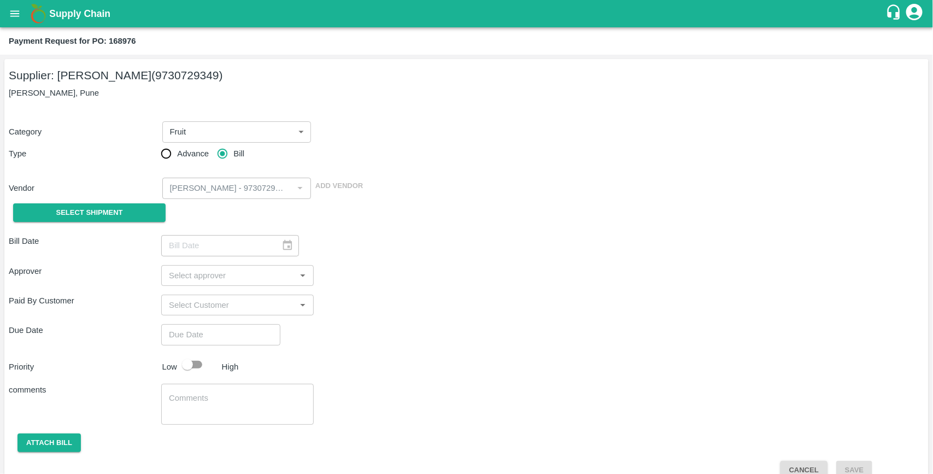
type input "[DATE]"
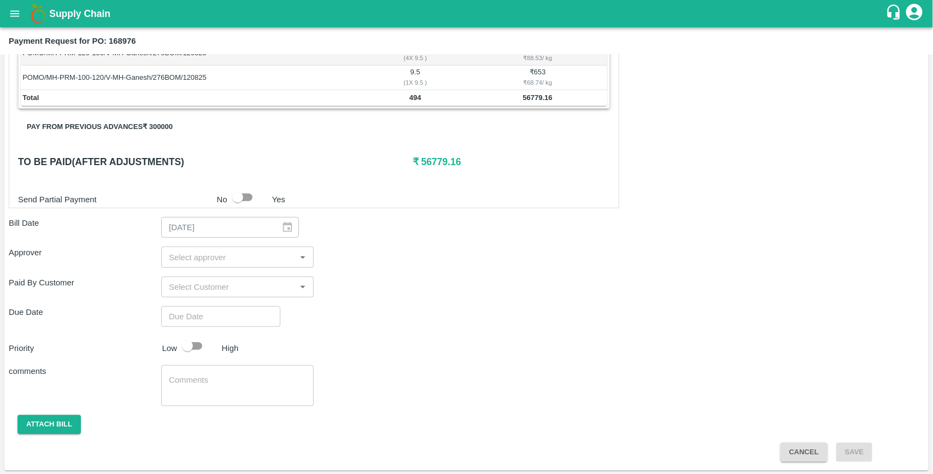
scroll to position [318, 0]
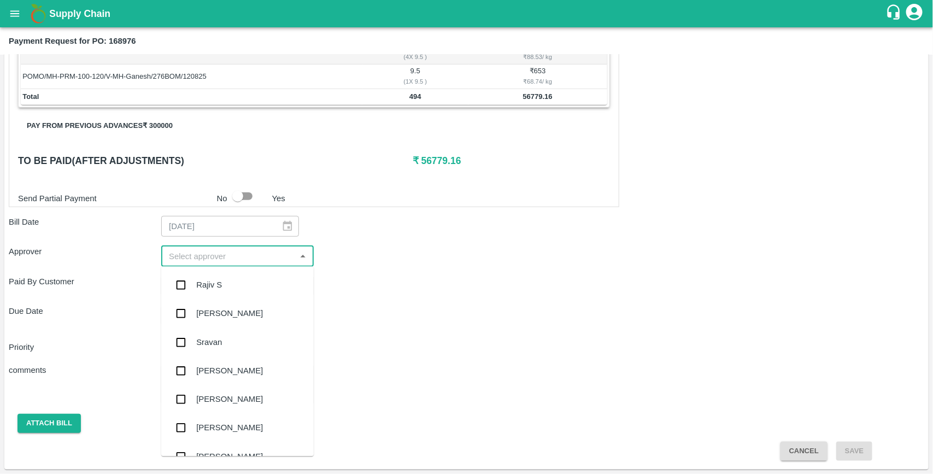
click at [214, 261] on input "input" at bounding box center [228, 256] width 128 height 14
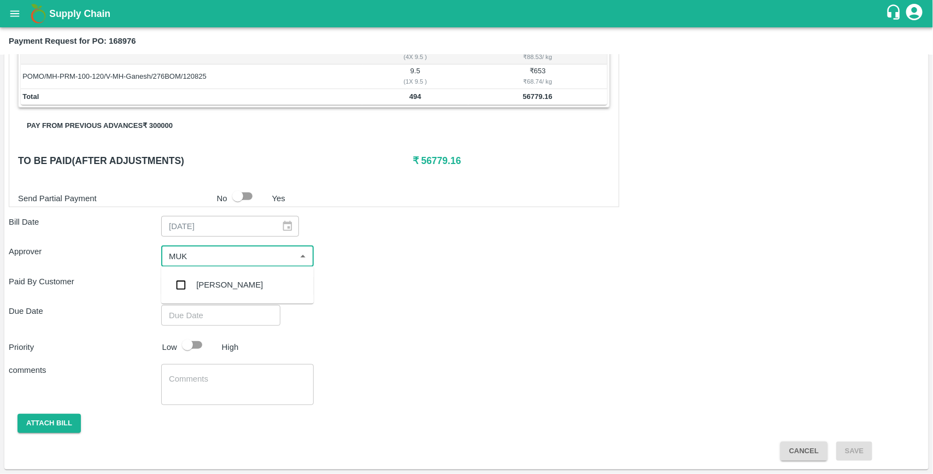
type input "MUKU"
click at [177, 287] on input "checkbox" at bounding box center [181, 285] width 22 height 22
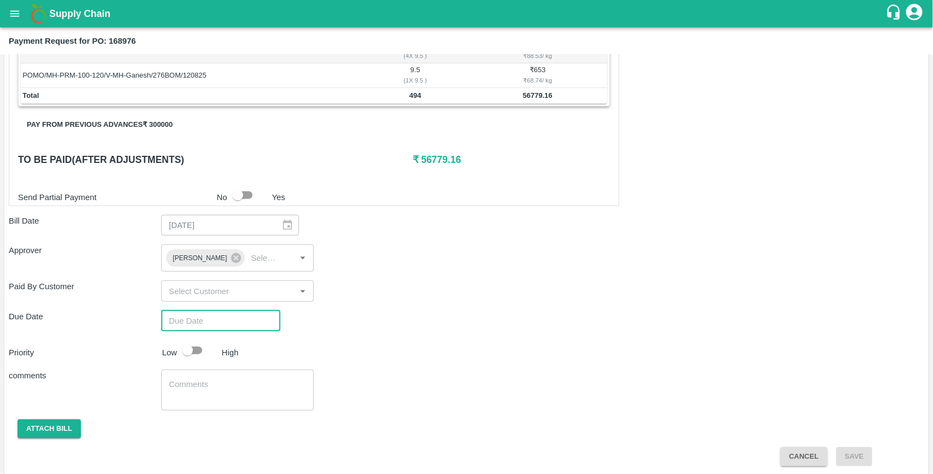
type input "DD/MM/YYYY hh:mm aa"
click at [187, 322] on input "DD/MM/YYYY hh:mm aa" at bounding box center [216, 320] width 111 height 21
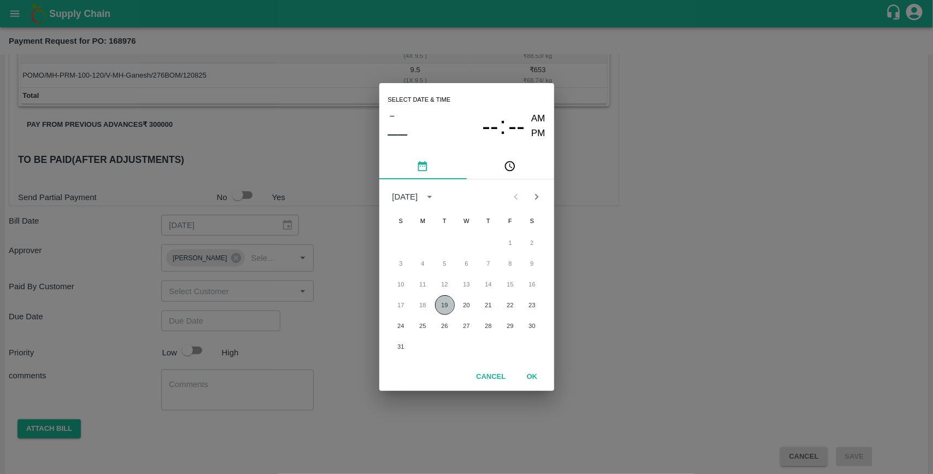
click at [449, 303] on button "19" at bounding box center [445, 305] width 20 height 20
type input "[DATE] 12:00 AM"
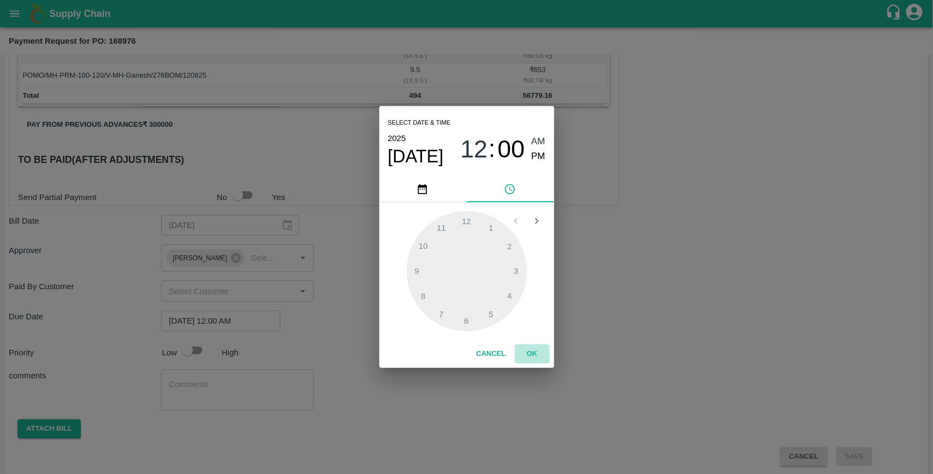
click at [532, 354] on button "OK" at bounding box center [532, 353] width 35 height 19
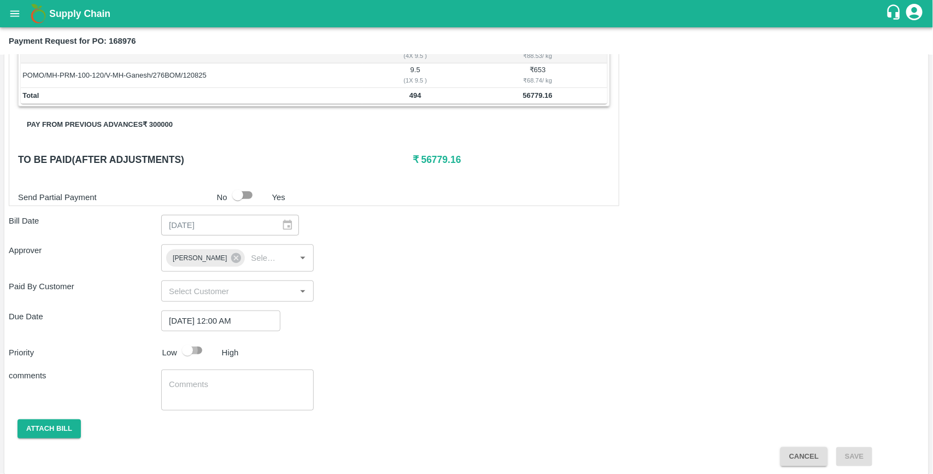
click at [202, 348] on input "checkbox" at bounding box center [187, 350] width 62 height 21
checkbox input "true"
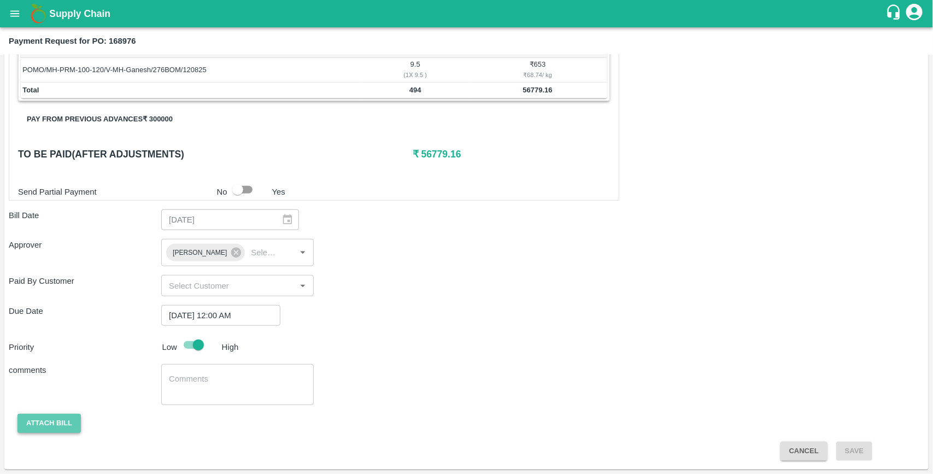
click at [61, 424] on button "Attach bill" at bounding box center [48, 423] width 63 height 19
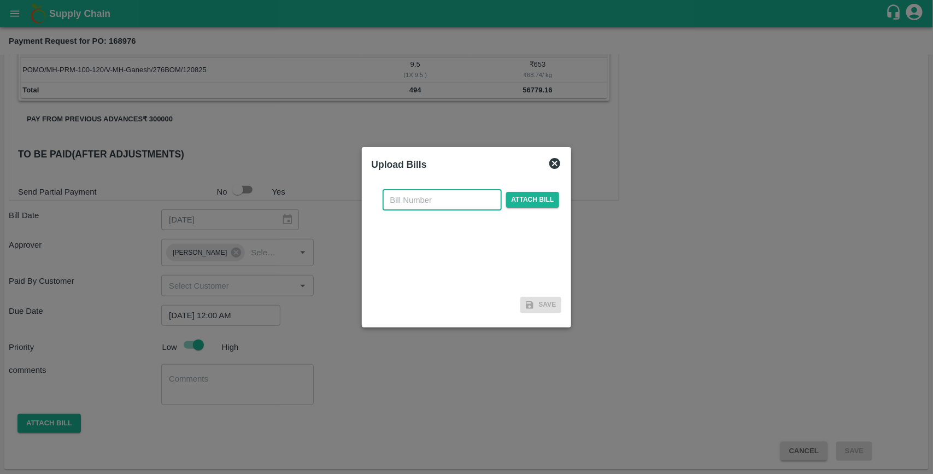
click at [421, 193] on input "text" at bounding box center [442, 200] width 119 height 21
type input "168976"
click at [547, 197] on span "Attach bill" at bounding box center [533, 200] width 54 height 16
click at [0, 0] on input "Attach bill" at bounding box center [0, 0] width 0 height 0
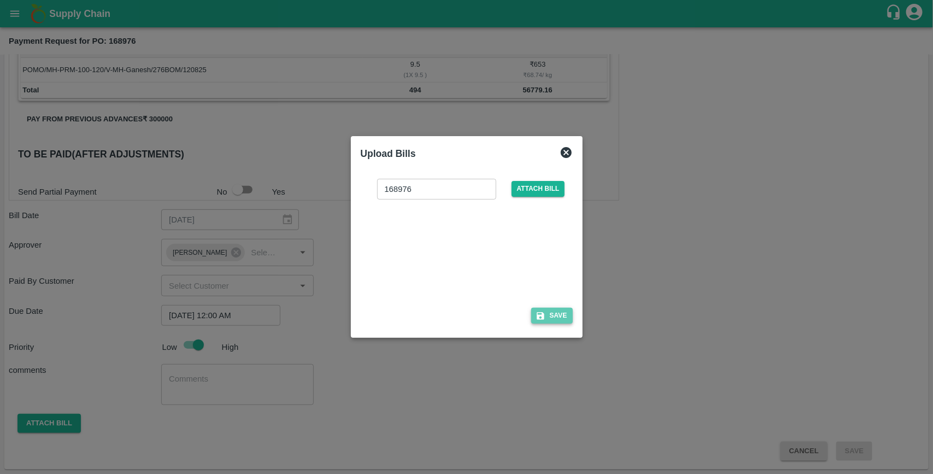
click at [561, 318] on button "Save" at bounding box center [552, 316] width 42 height 16
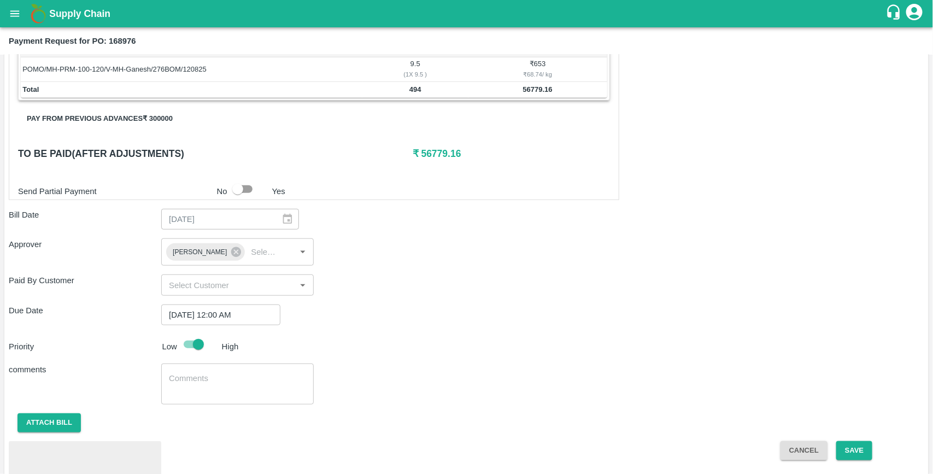
scroll to position [383, 0]
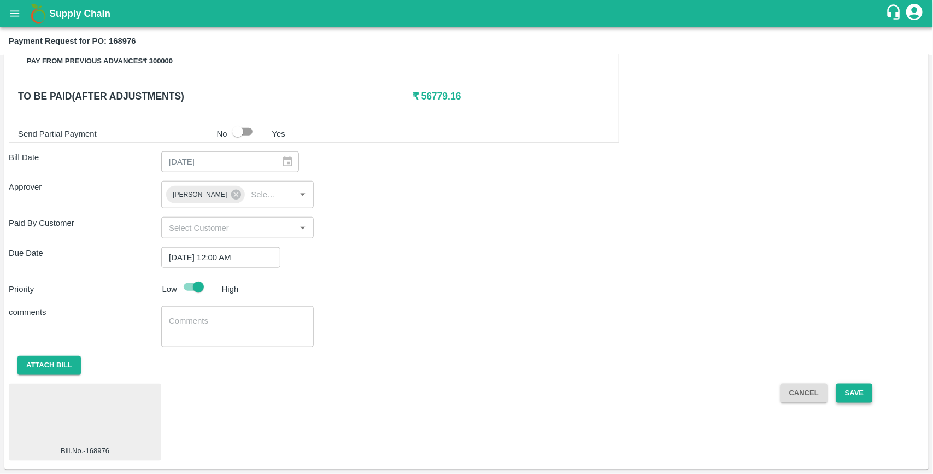
click at [856, 397] on button "Save" at bounding box center [854, 393] width 36 height 19
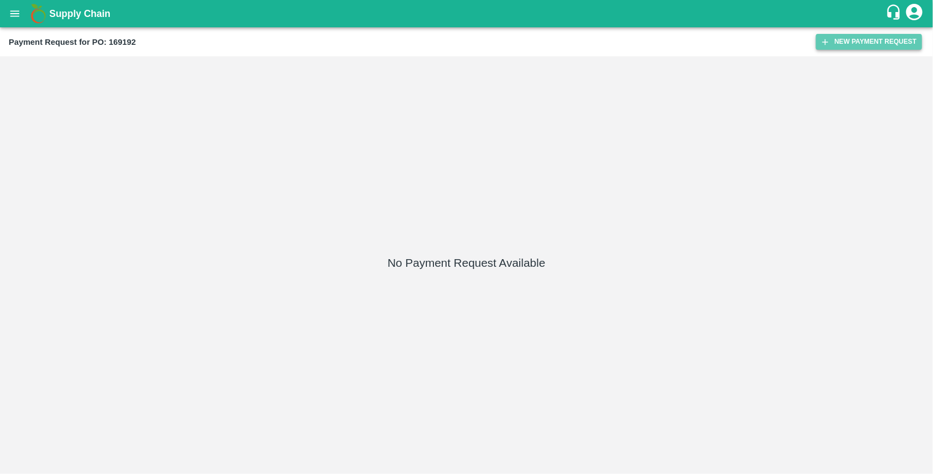
click at [857, 37] on button "New Payment Request" at bounding box center [869, 42] width 106 height 16
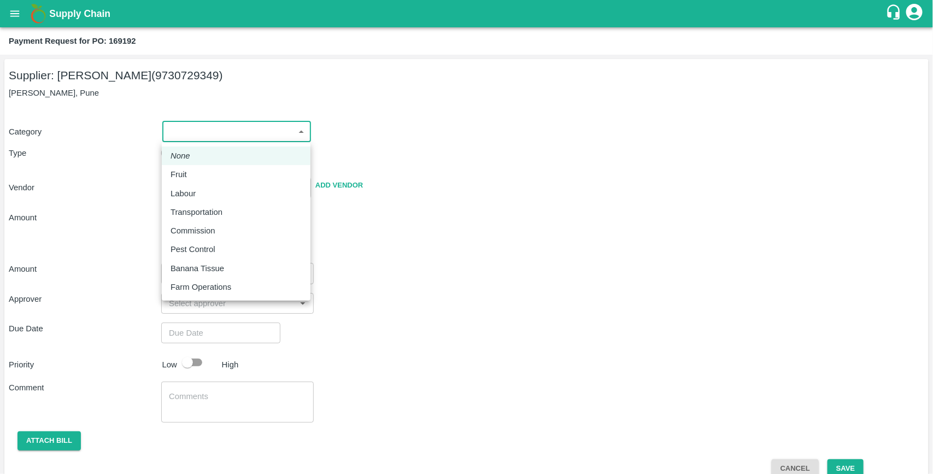
click at [234, 140] on body "Supply Chain Payment Request for PO: 169192 Supplier: [PERSON_NAME] (9730729349…" at bounding box center [466, 237] width 933 height 474
click at [180, 176] on p "Fruit" at bounding box center [178, 174] width 16 height 12
type input "1"
type input "[PERSON_NAME] - 9730729349(Supplier)"
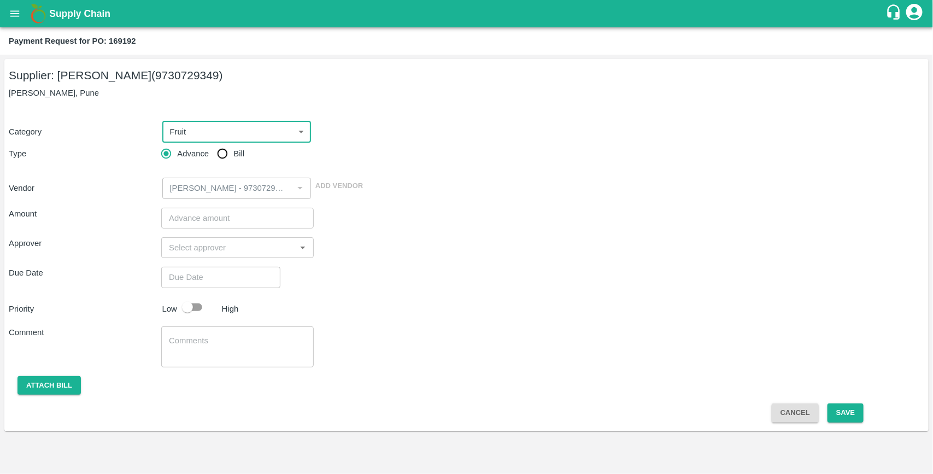
click at [221, 150] on input "Bill" at bounding box center [222, 154] width 22 height 22
radio input "true"
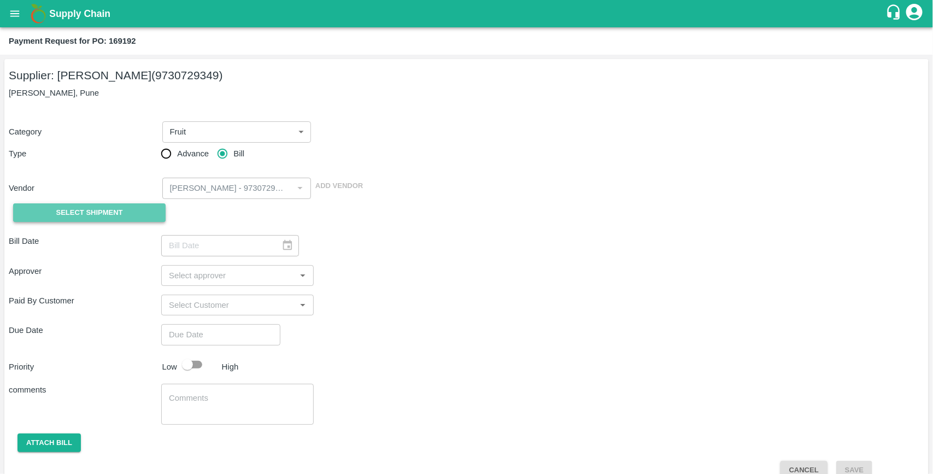
click at [116, 215] on span "Select Shipment" at bounding box center [89, 213] width 67 height 13
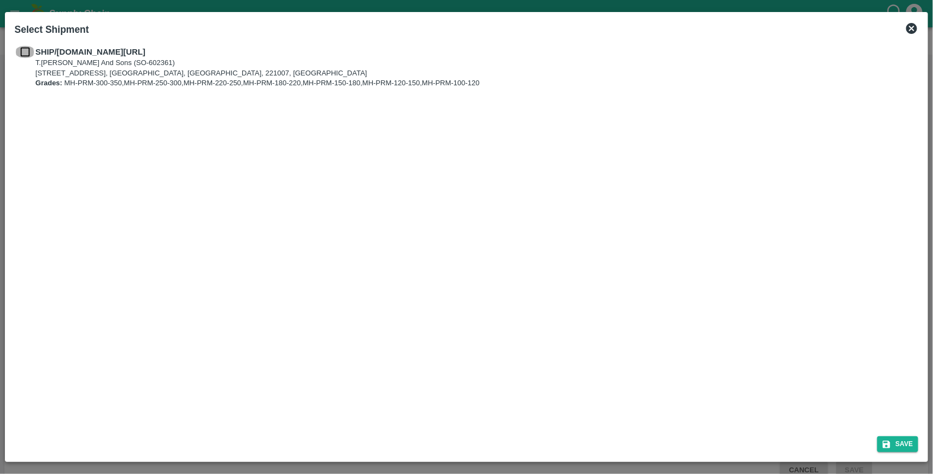
click at [27, 53] on input "checkbox" at bounding box center [25, 52] width 21 height 12
checkbox input "true"
click at [913, 444] on button "Save" at bounding box center [898, 444] width 42 height 16
type input "[DATE]"
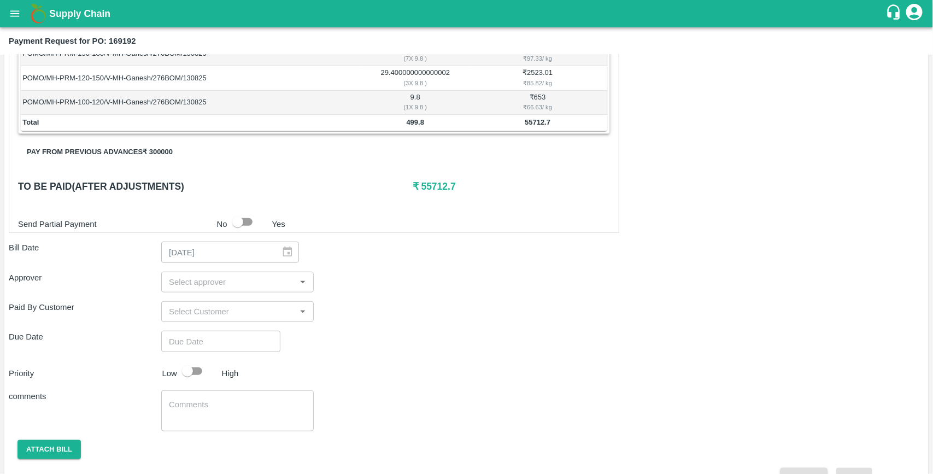
scroll to position [343, 0]
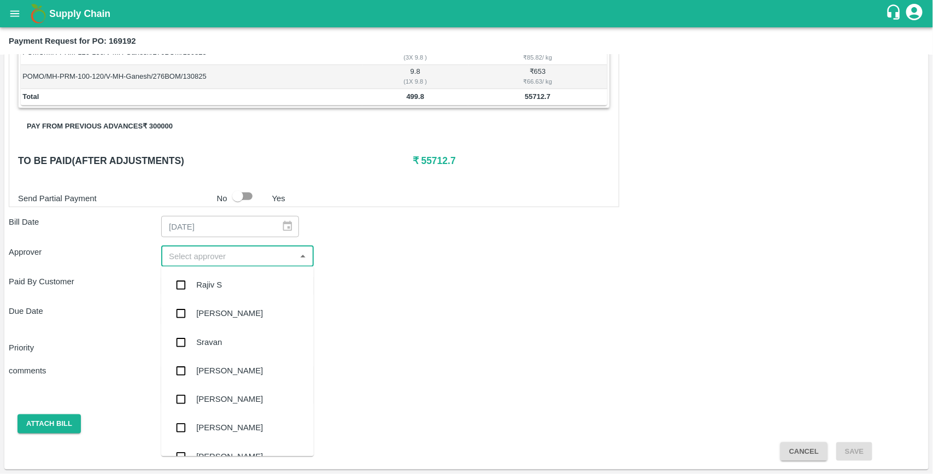
click at [204, 261] on input "input" at bounding box center [228, 256] width 128 height 14
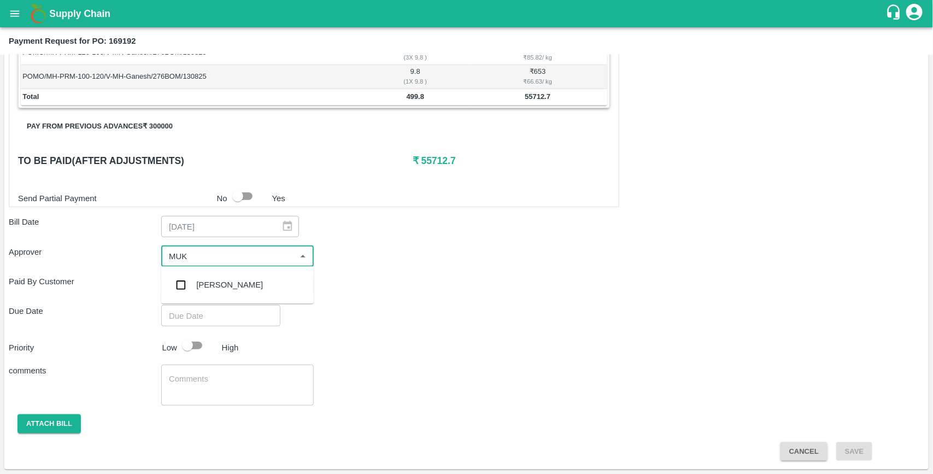
type input "MUKU"
click at [183, 284] on input "checkbox" at bounding box center [181, 285] width 22 height 22
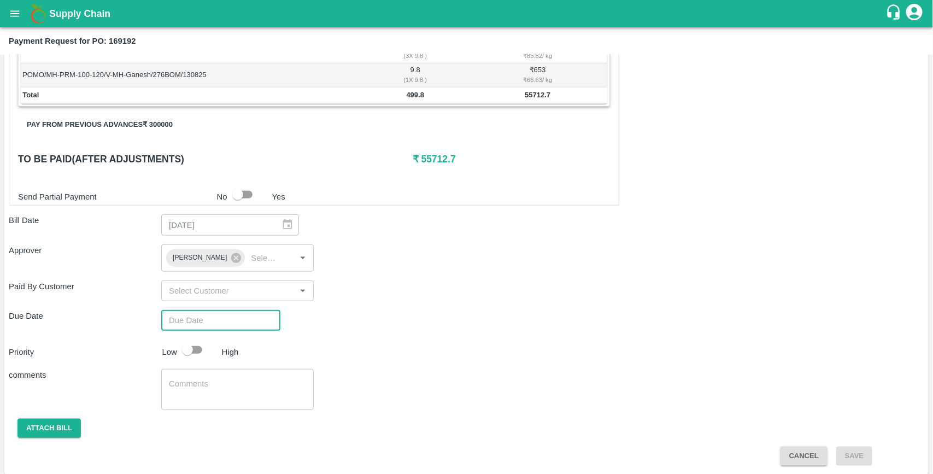
type input "DD/MM/YYYY hh:mm aa"
click at [194, 317] on input "DD/MM/YYYY hh:mm aa" at bounding box center [216, 320] width 111 height 21
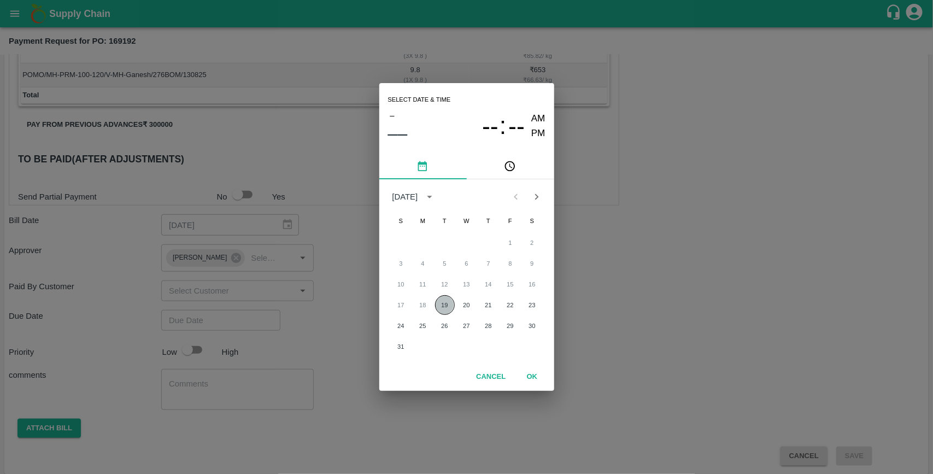
click at [438, 308] on button "19" at bounding box center [445, 305] width 20 height 20
type input "[DATE] 12:00 AM"
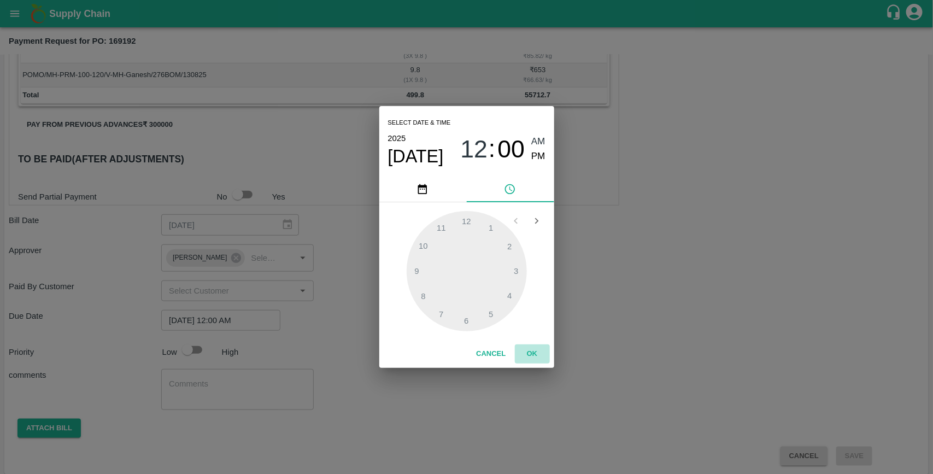
click at [532, 351] on button "OK" at bounding box center [532, 353] width 35 height 19
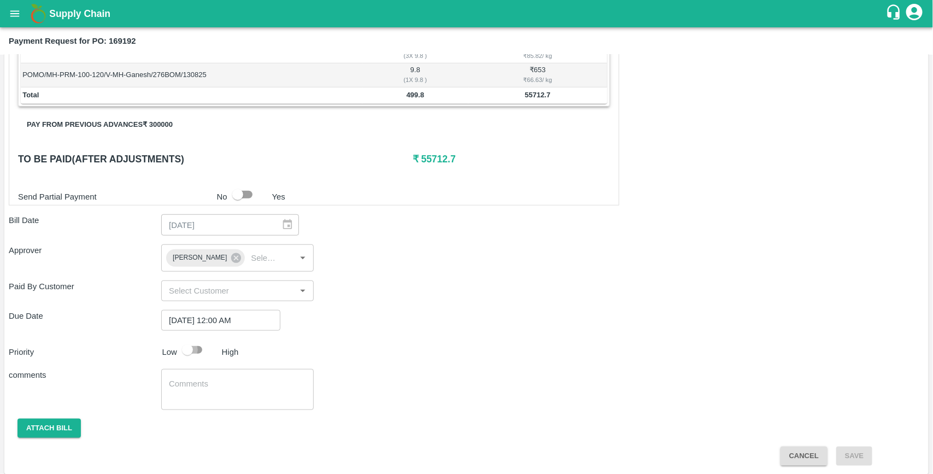
click at [201, 351] on input "checkbox" at bounding box center [187, 349] width 62 height 21
checkbox input "true"
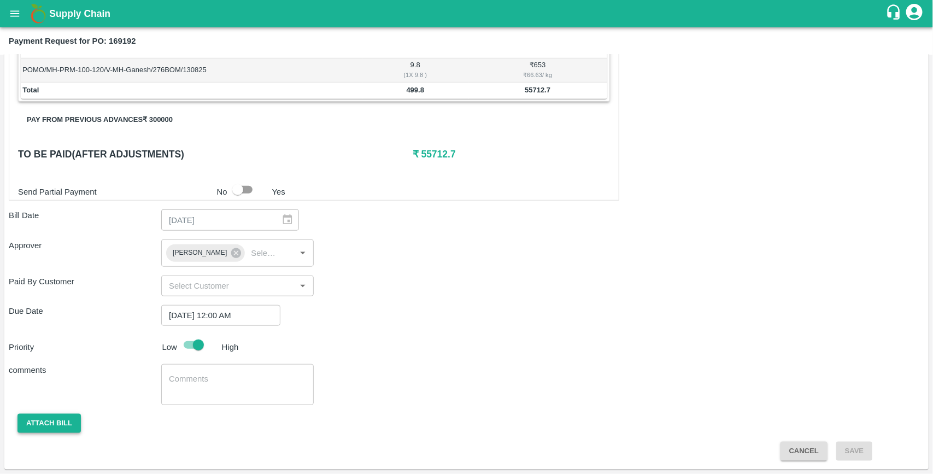
click at [64, 420] on button "Attach bill" at bounding box center [48, 423] width 63 height 19
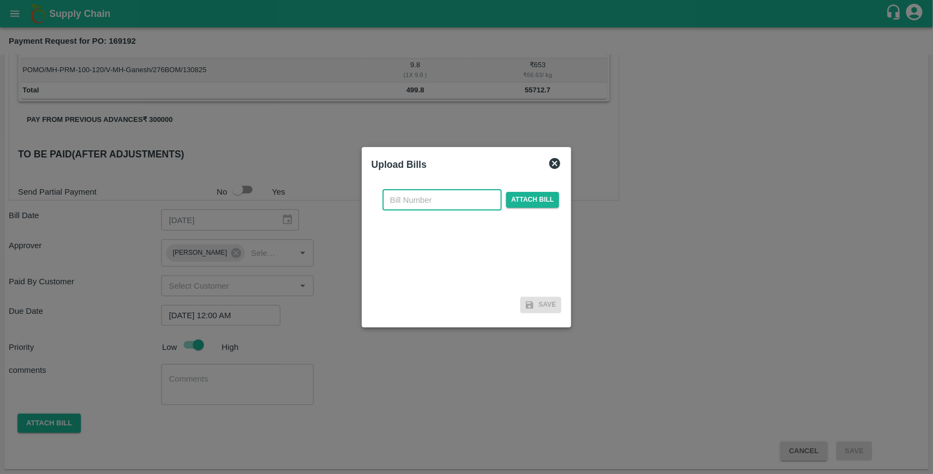
click at [413, 202] on input "text" at bounding box center [442, 200] width 119 height 21
type input "169192"
click at [526, 199] on span "Attach bill" at bounding box center [533, 200] width 54 height 16
click at [0, 0] on input "Attach bill" at bounding box center [0, 0] width 0 height 0
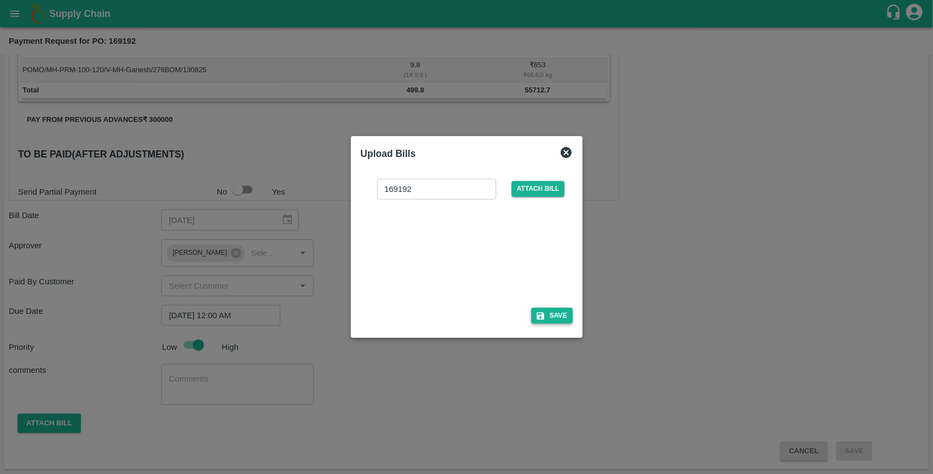
click at [561, 319] on button "Save" at bounding box center [552, 316] width 42 height 16
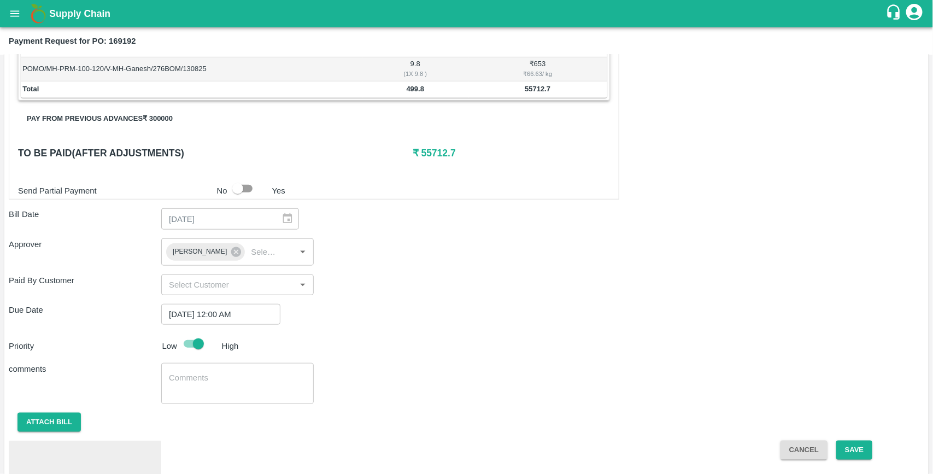
scroll to position [407, 0]
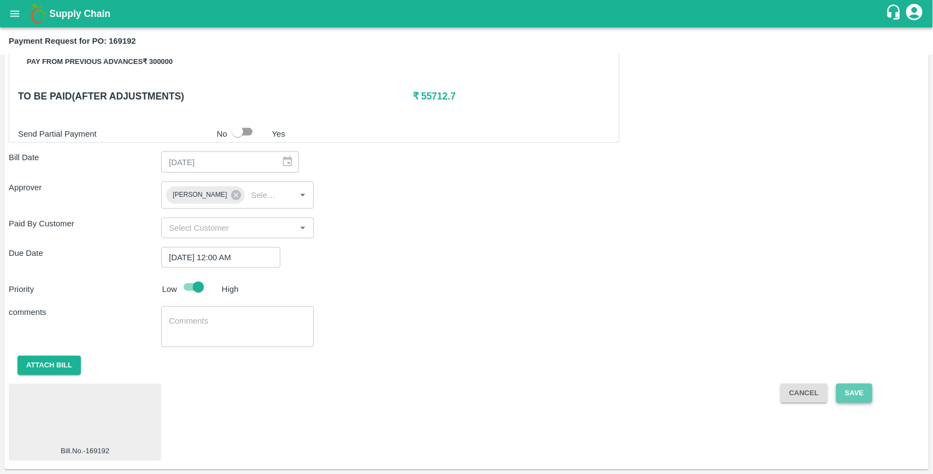
click at [851, 393] on button "Save" at bounding box center [854, 393] width 36 height 19
